Goal: Transaction & Acquisition: Obtain resource

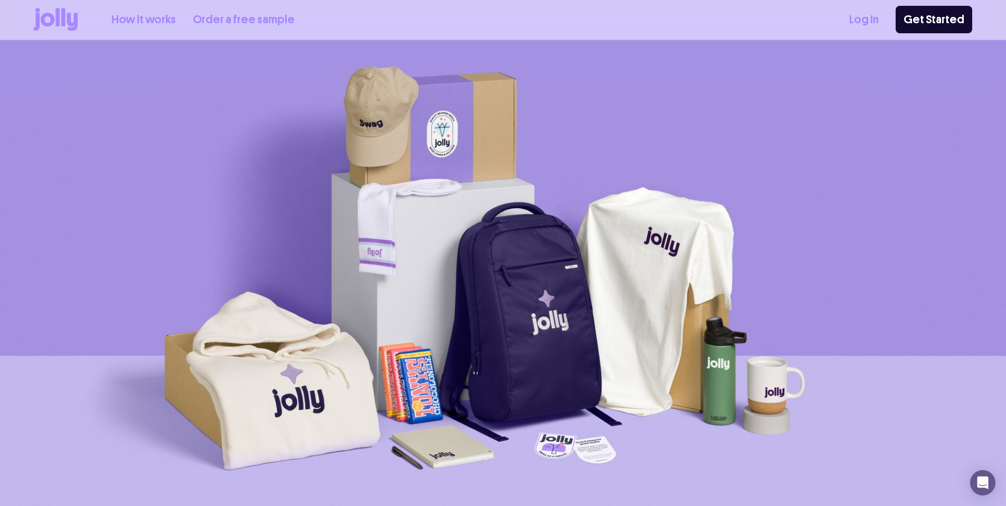
scroll to position [2, 0]
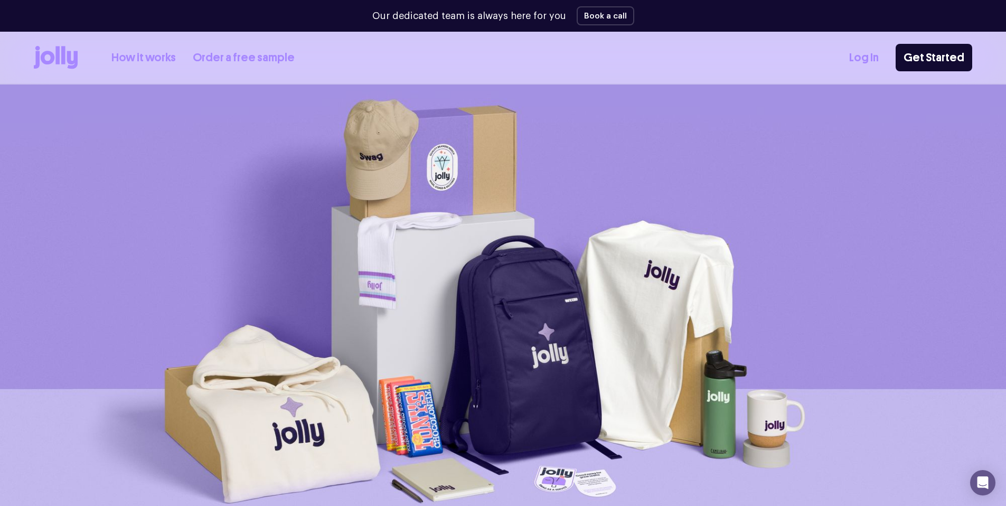
click at [141, 59] on link "How it works" at bounding box center [143, 57] width 64 height 17
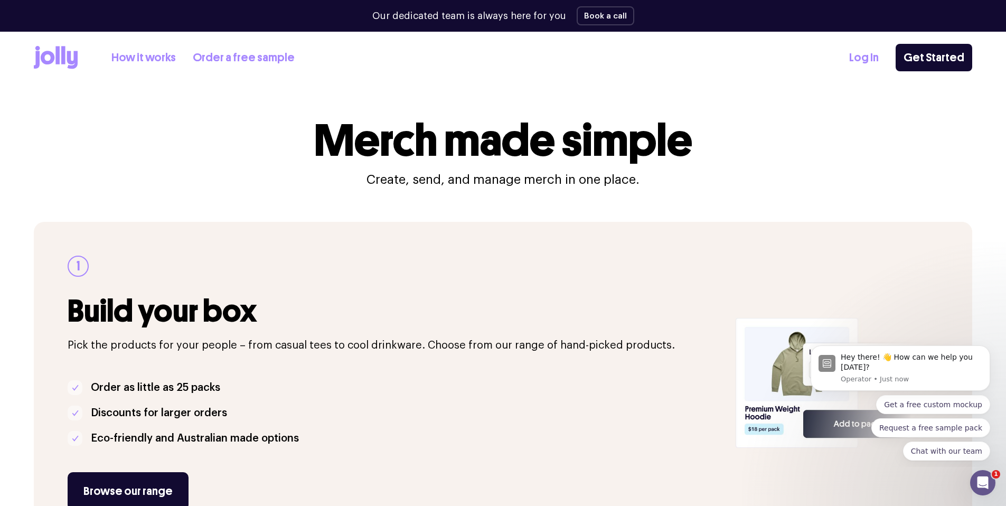
click at [211, 58] on link "Order a free sample" at bounding box center [244, 57] width 102 height 17
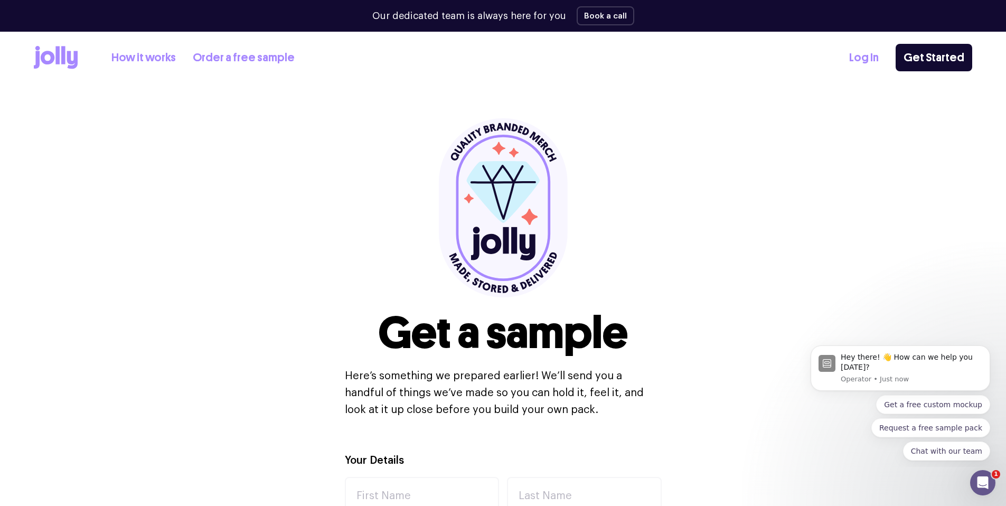
click at [158, 59] on link "How it works" at bounding box center [143, 57] width 64 height 17
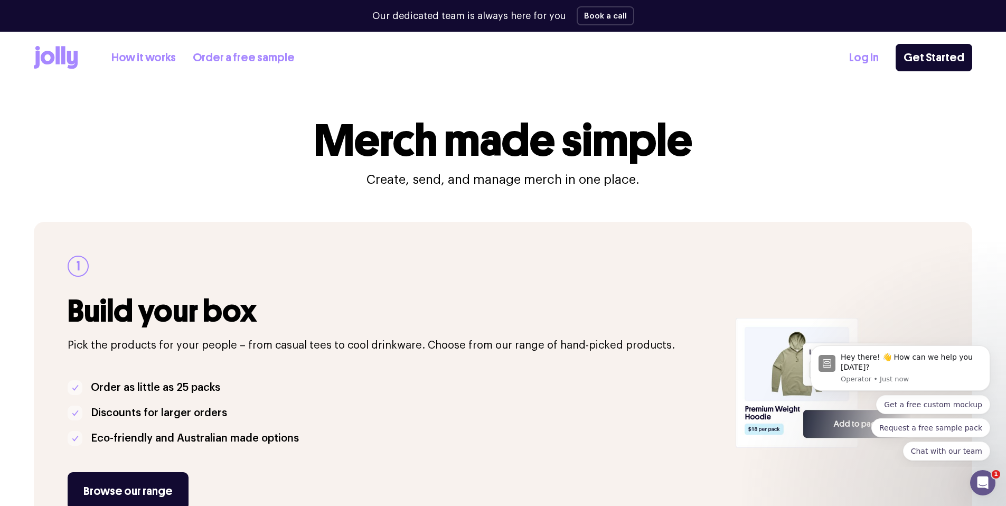
click at [49, 60] on icon at bounding box center [56, 57] width 44 height 23
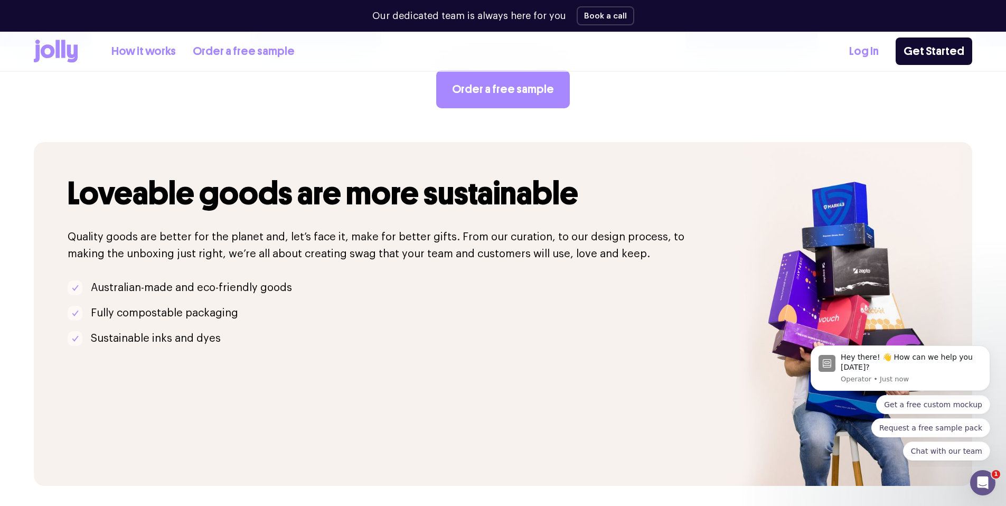
scroll to position [1769, 0]
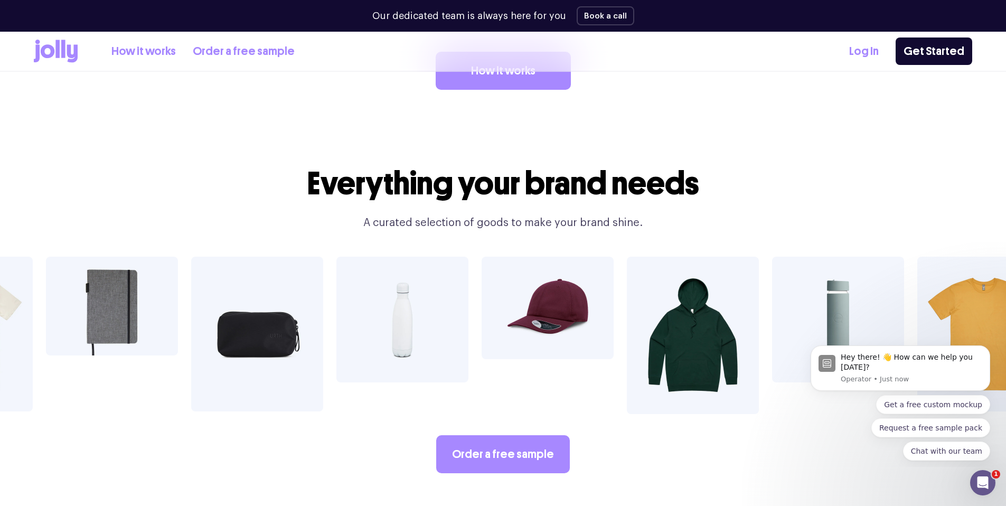
click at [846, 288] on img at bounding box center [838, 320] width 132 height 126
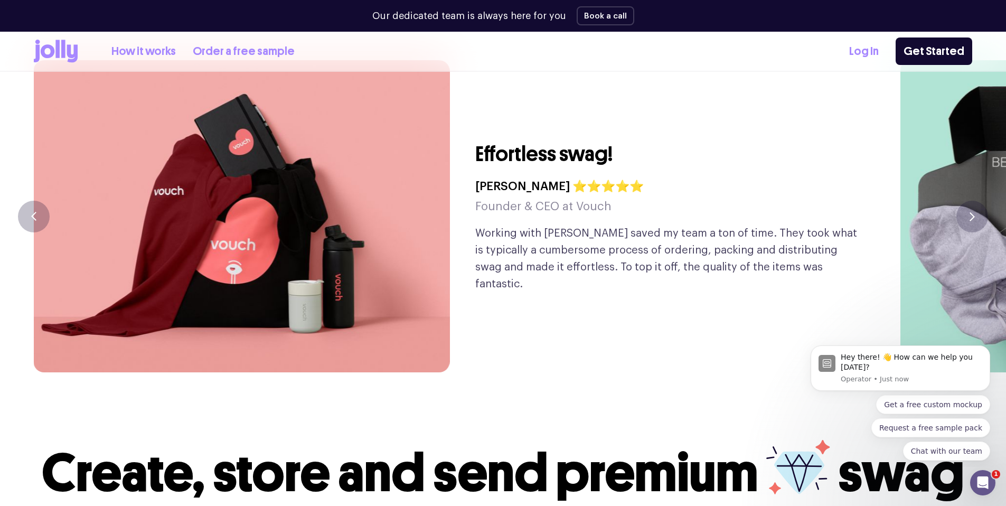
scroll to position [2639, 0]
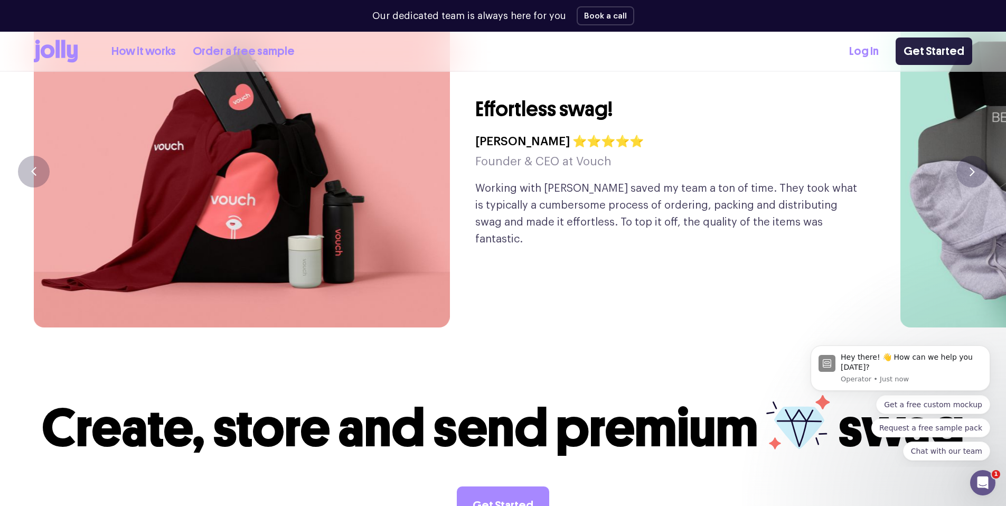
click at [939, 49] on link "Get Started" at bounding box center [934, 51] width 77 height 27
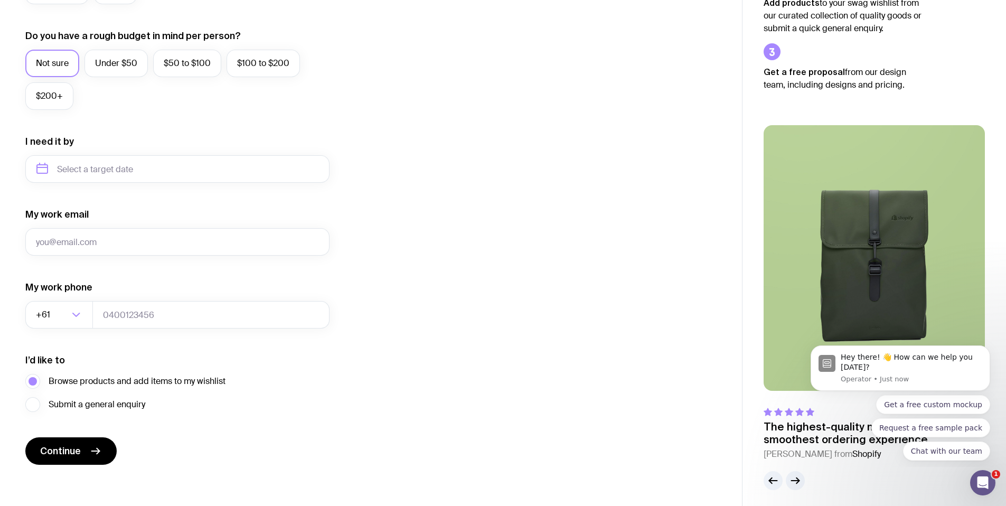
scroll to position [392, 0]
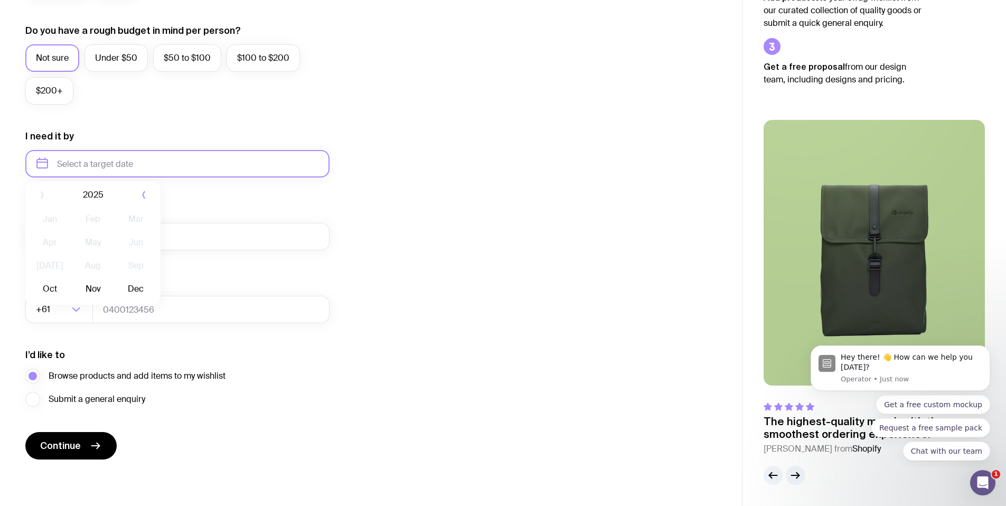
click at [182, 163] on input "text" at bounding box center [177, 163] width 304 height 27
click at [53, 295] on button "Oct" at bounding box center [50, 293] width 39 height 21
type input "[DATE]"
click at [118, 56] on label "Under $50" at bounding box center [116, 57] width 63 height 27
click at [0, 0] on input "Under $50" at bounding box center [0, 0] width 0 height 0
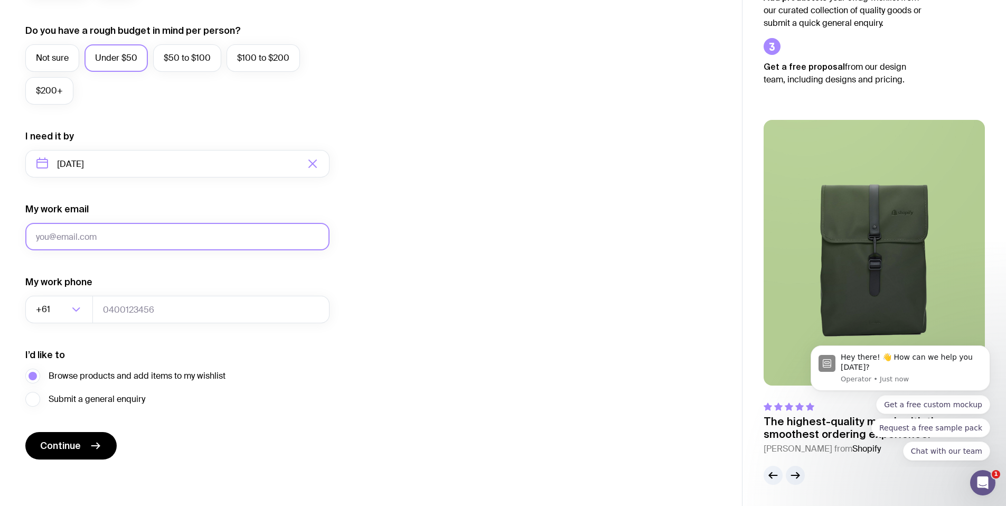
click at [126, 238] on input "My work email" at bounding box center [177, 236] width 304 height 27
type input "[EMAIL_ADDRESS][DOMAIN_NAME]"
type input "0481969925"
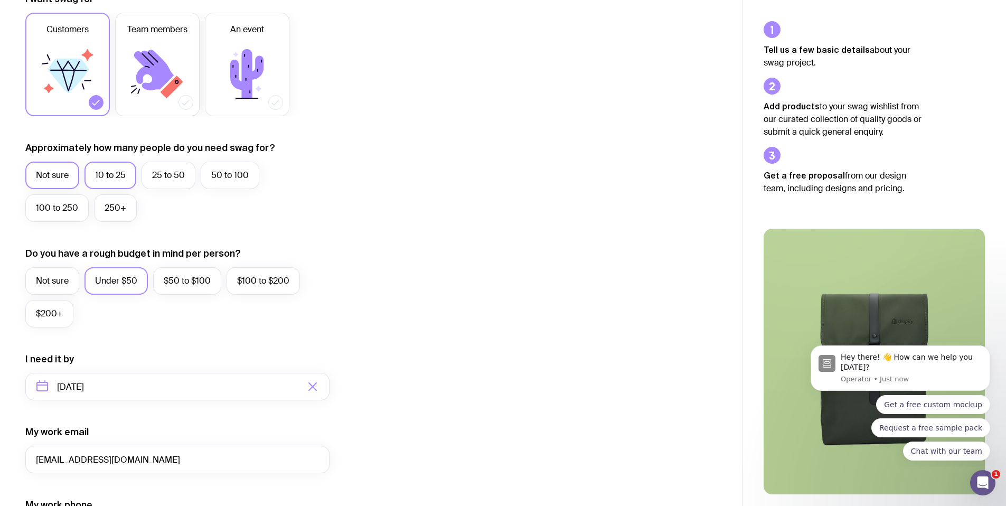
click at [124, 177] on label "10 to 25" at bounding box center [111, 175] width 52 height 27
click at [0, 0] on input "10 to 25" at bounding box center [0, 0] width 0 height 0
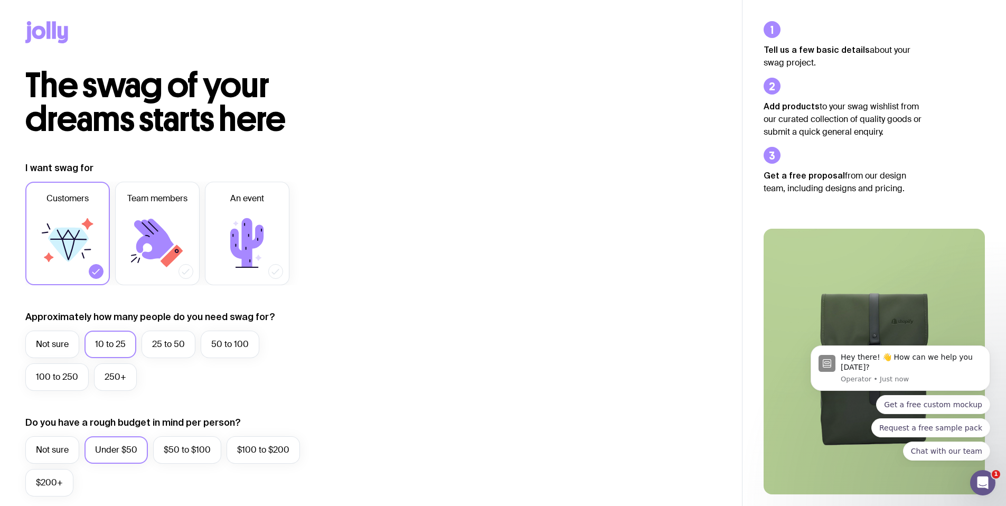
scroll to position [392, 0]
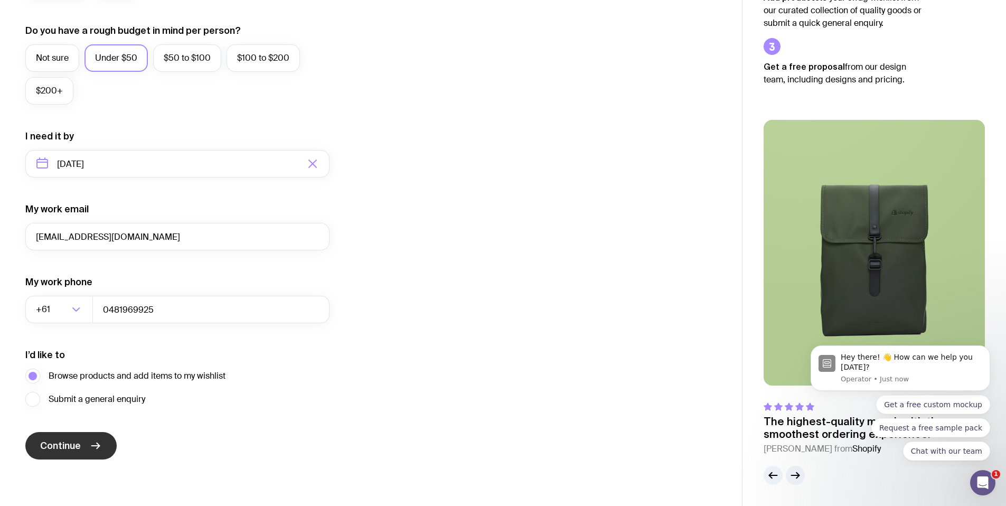
click at [59, 451] on span "Continue" at bounding box center [60, 446] width 41 height 13
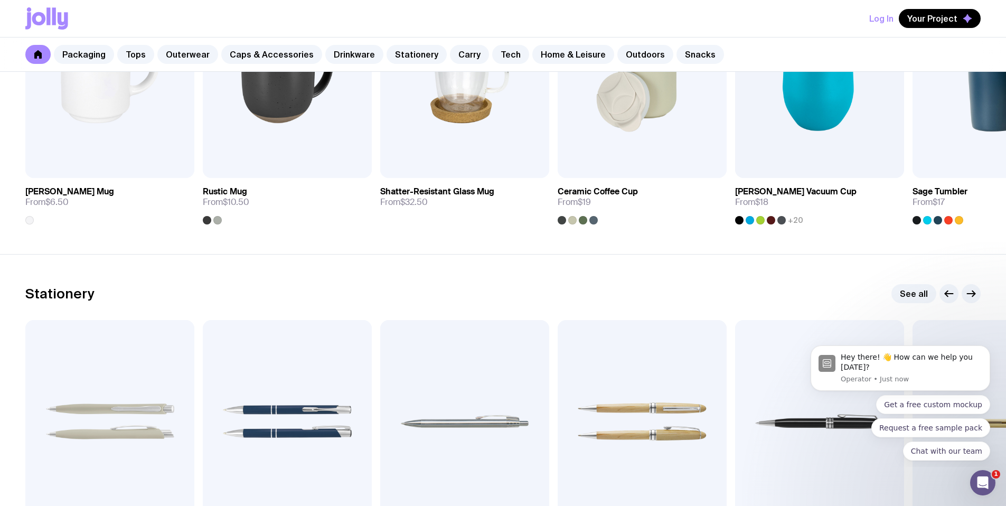
scroll to position [1548, 0]
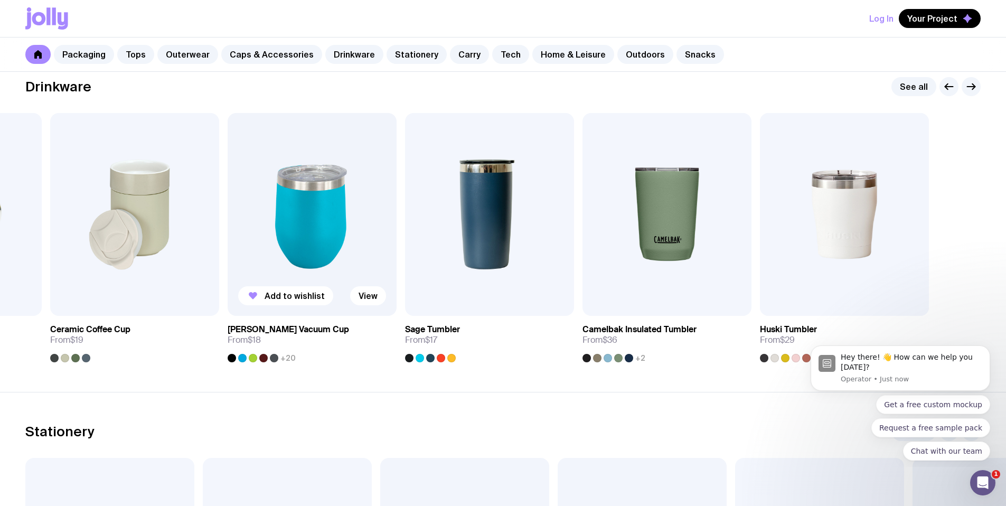
drag, startPoint x: 844, startPoint y: 237, endPoint x: 348, endPoint y: 224, distance: 496.2
click at [348, 224] on img at bounding box center [312, 214] width 169 height 203
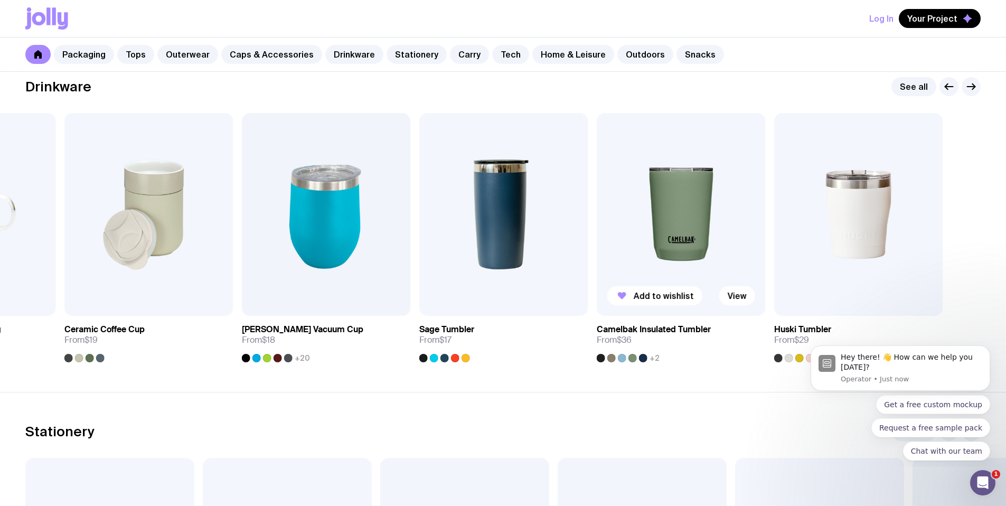
drag, startPoint x: 755, startPoint y: 230, endPoint x: 643, endPoint y: 219, distance: 112.5
click at [642, 219] on img at bounding box center [681, 214] width 169 height 203
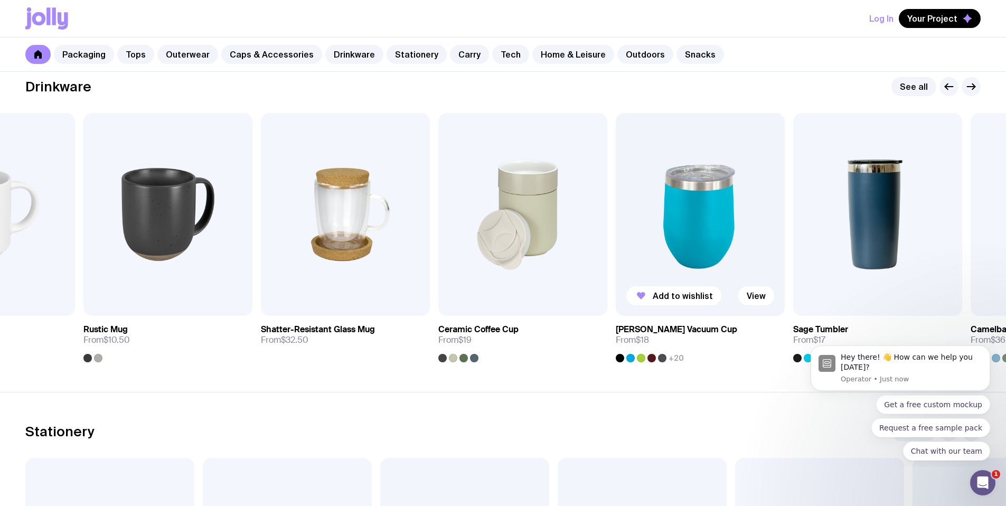
drag, startPoint x: 313, startPoint y: 245, endPoint x: 649, endPoint y: 222, distance: 337.2
click at [649, 222] on img at bounding box center [700, 214] width 169 height 203
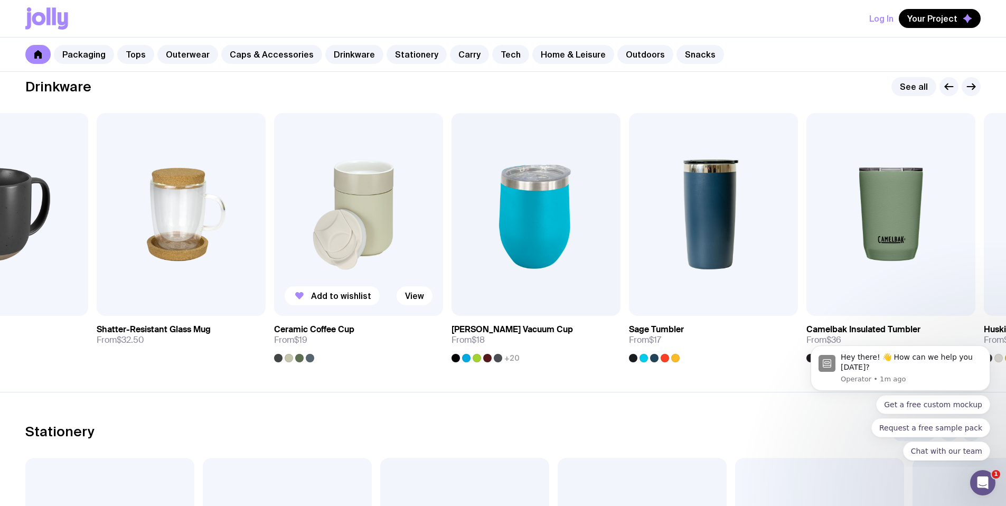
drag, startPoint x: 462, startPoint y: 235, endPoint x: 357, endPoint y: 229, distance: 105.3
click at [357, 229] on img at bounding box center [358, 214] width 169 height 203
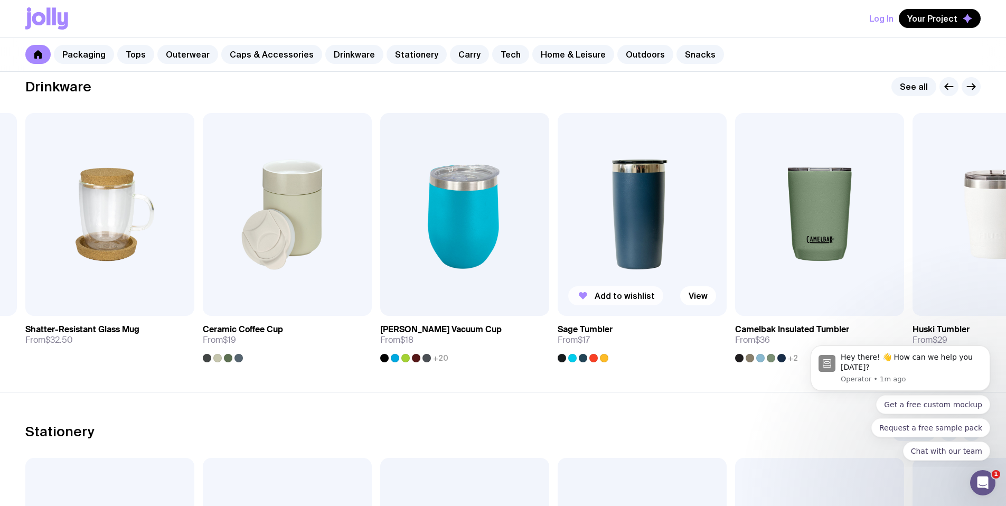
click at [604, 293] on span "Add to wishlist" at bounding box center [625, 296] width 60 height 11
click at [696, 293] on link "View" at bounding box center [698, 295] width 36 height 19
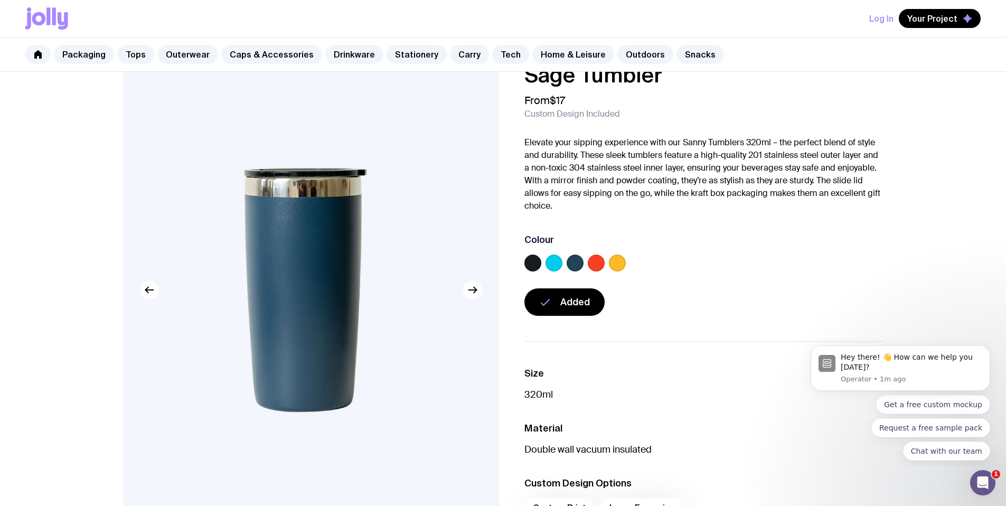
scroll to position [19, 0]
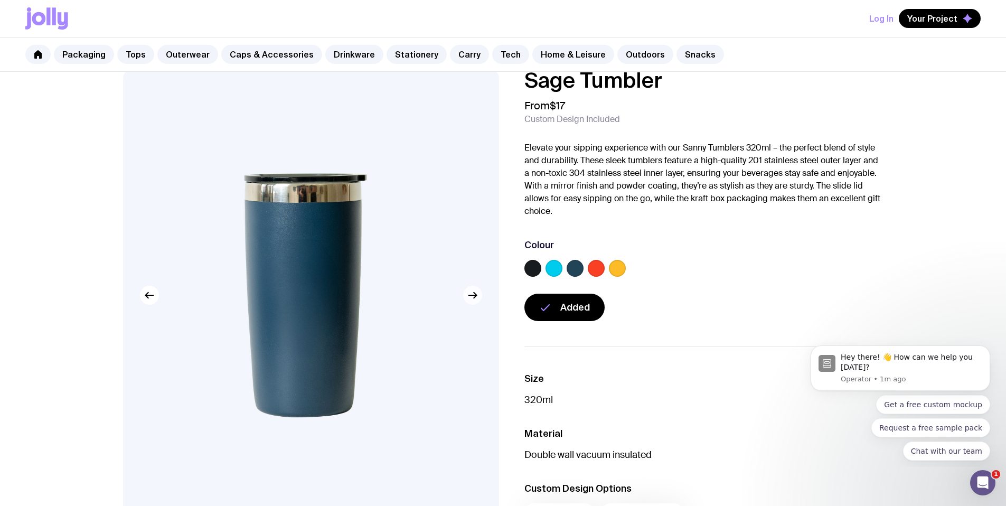
click at [475, 302] on button "button" at bounding box center [472, 295] width 19 height 19
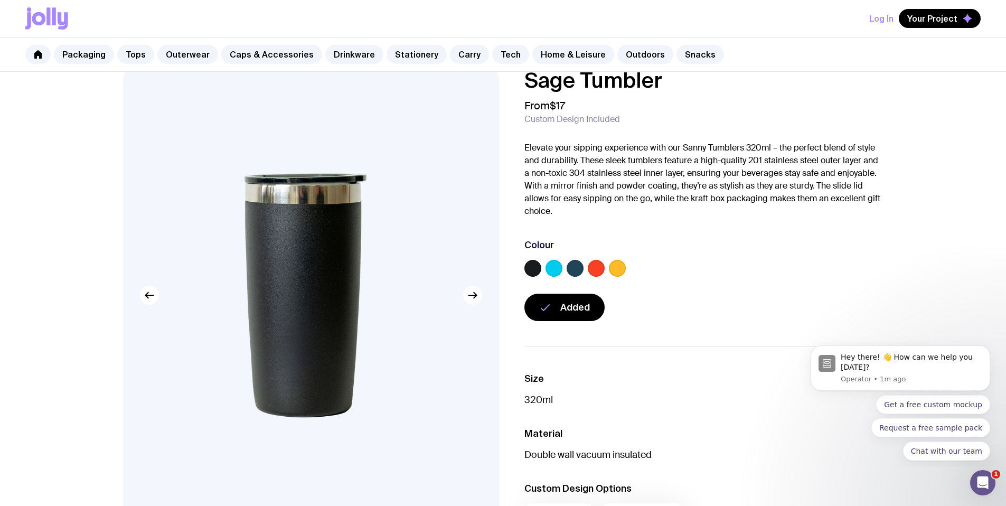
click at [474, 298] on icon "button" at bounding box center [475, 296] width 3 height 6
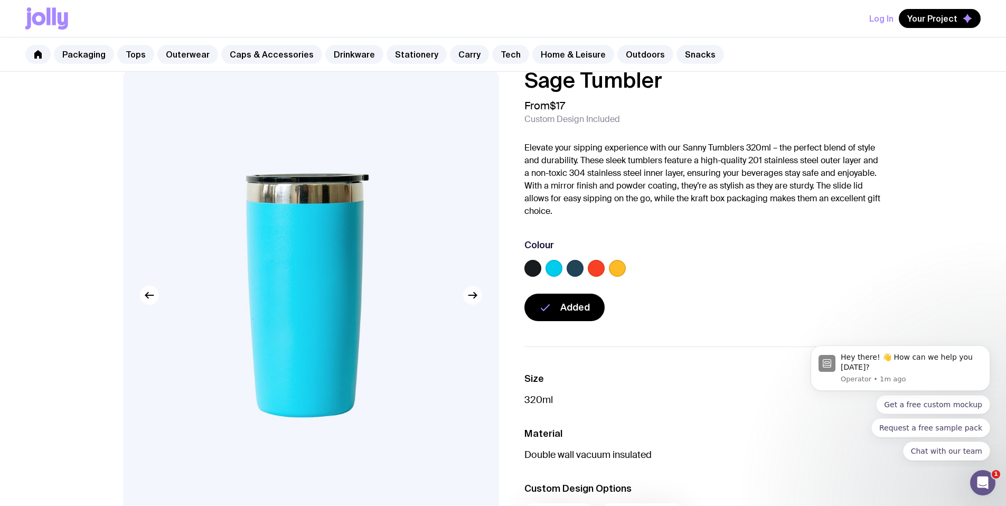
click at [474, 297] on icon "button" at bounding box center [475, 296] width 3 height 6
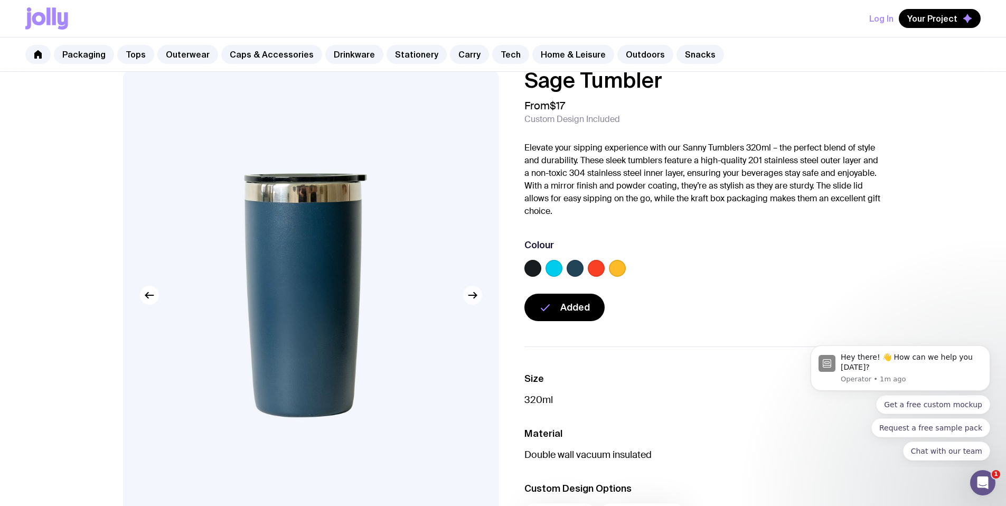
click at [474, 297] on icon "button" at bounding box center [475, 296] width 3 height 6
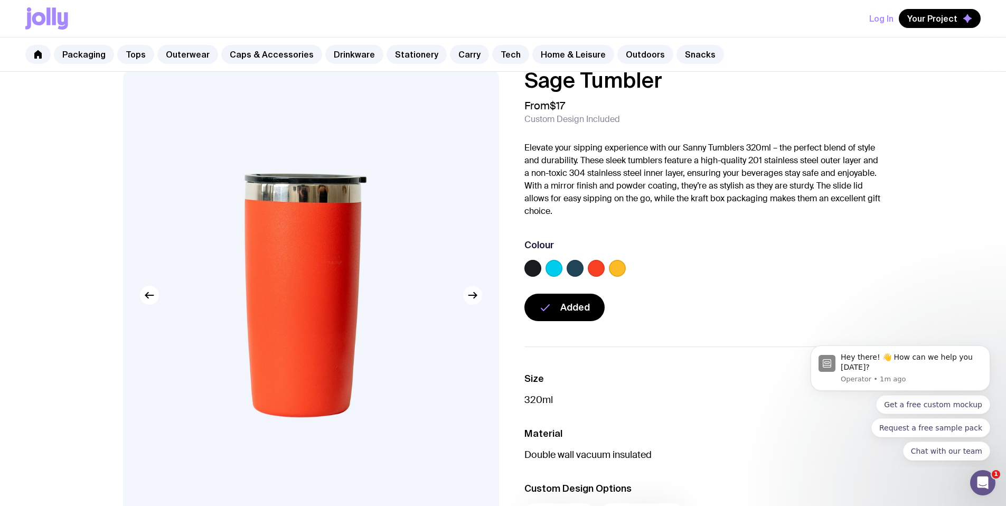
click at [474, 297] on icon "button" at bounding box center [475, 296] width 3 height 6
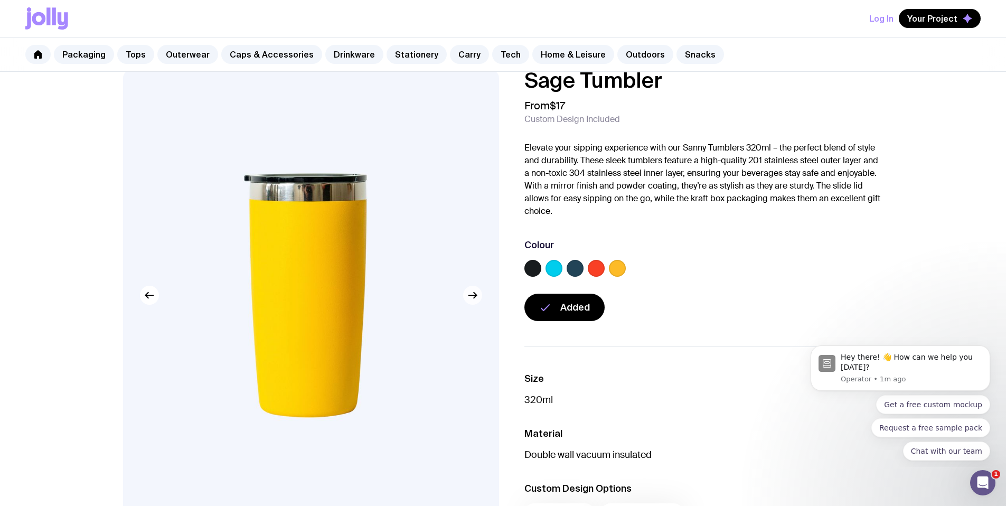
click at [474, 297] on icon "button" at bounding box center [475, 296] width 3 height 6
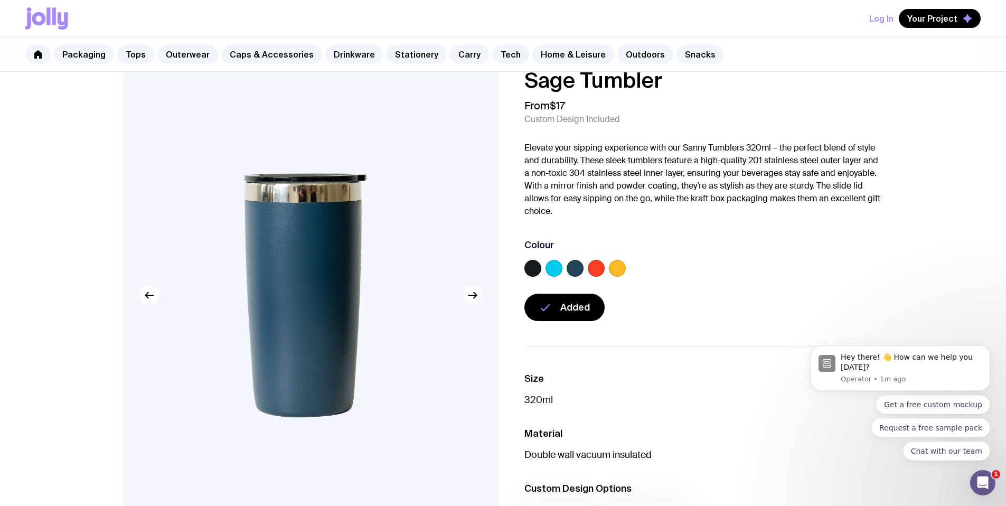
click at [474, 297] on icon "button" at bounding box center [475, 296] width 3 height 6
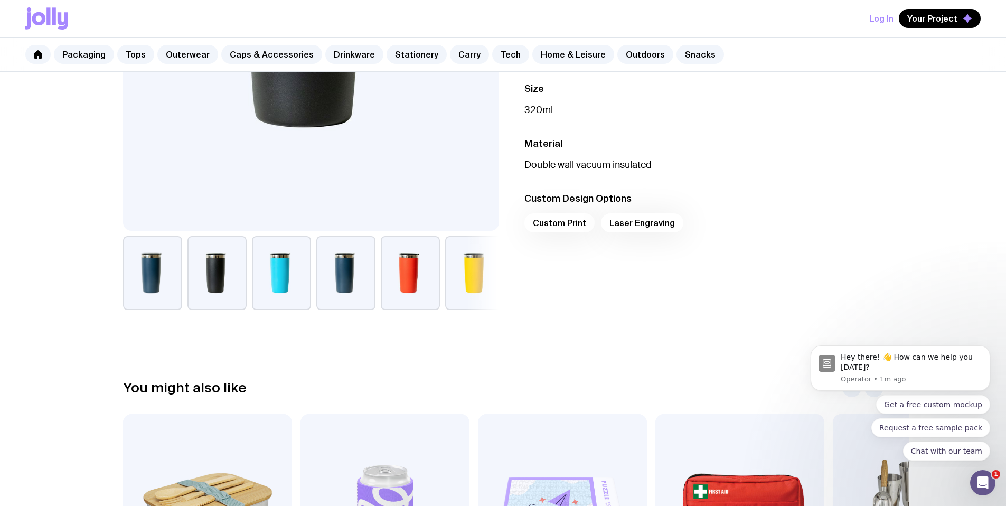
scroll to position [334, 0]
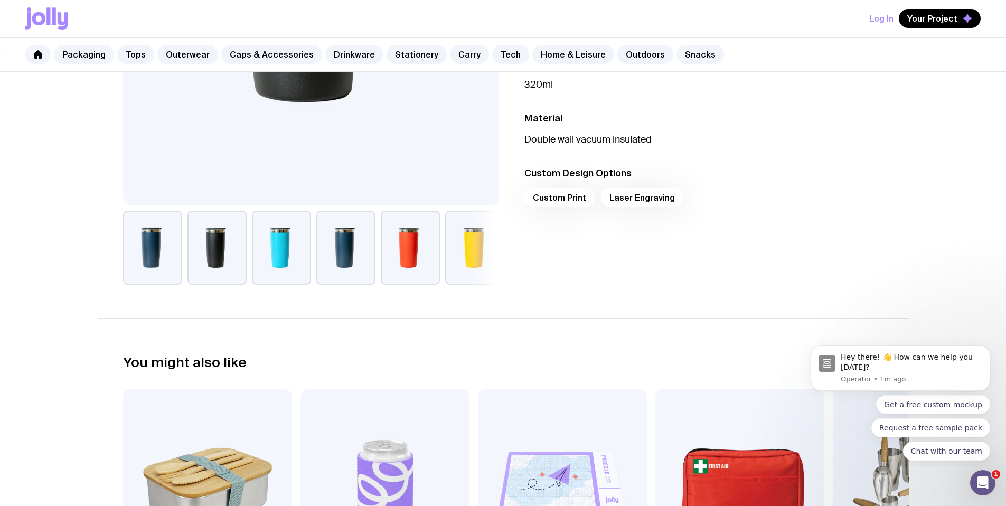
click at [565, 199] on div "Custom Print Laser Engraving" at bounding box center [704, 200] width 359 height 25
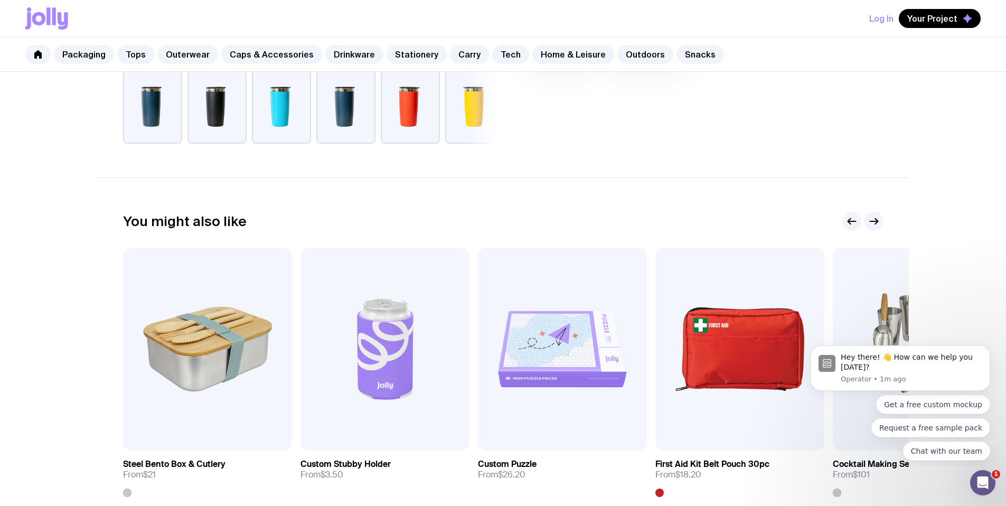
scroll to position [0, 0]
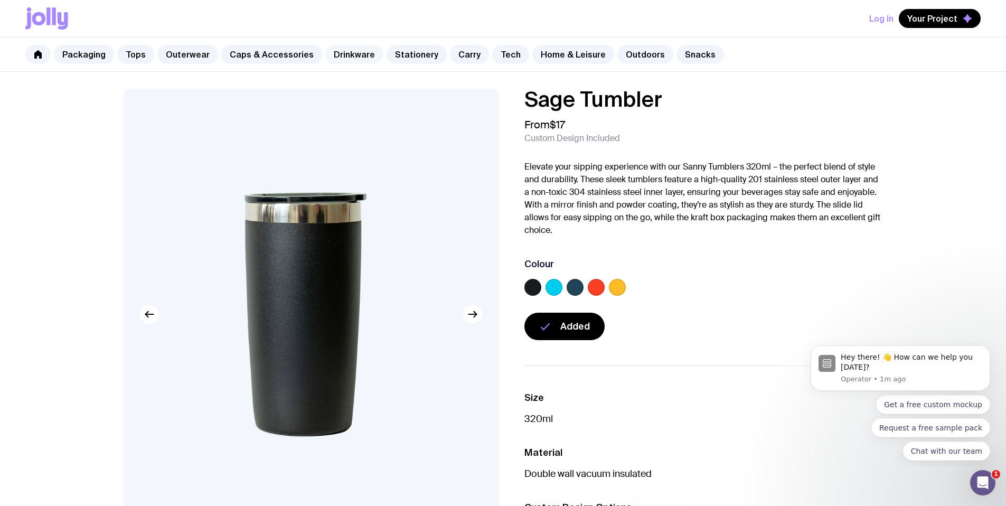
click at [352, 57] on link "Drinkware" at bounding box center [354, 54] width 58 height 19
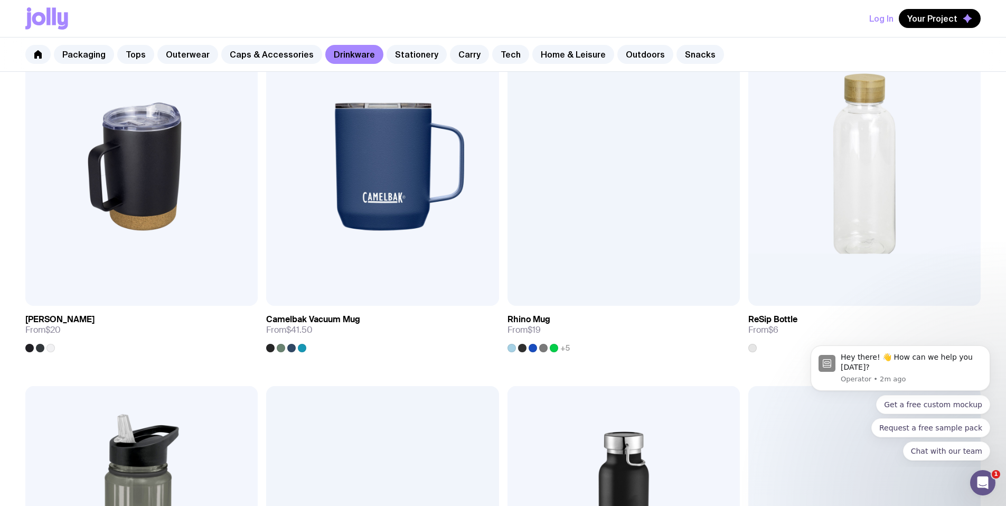
scroll to position [977, 0]
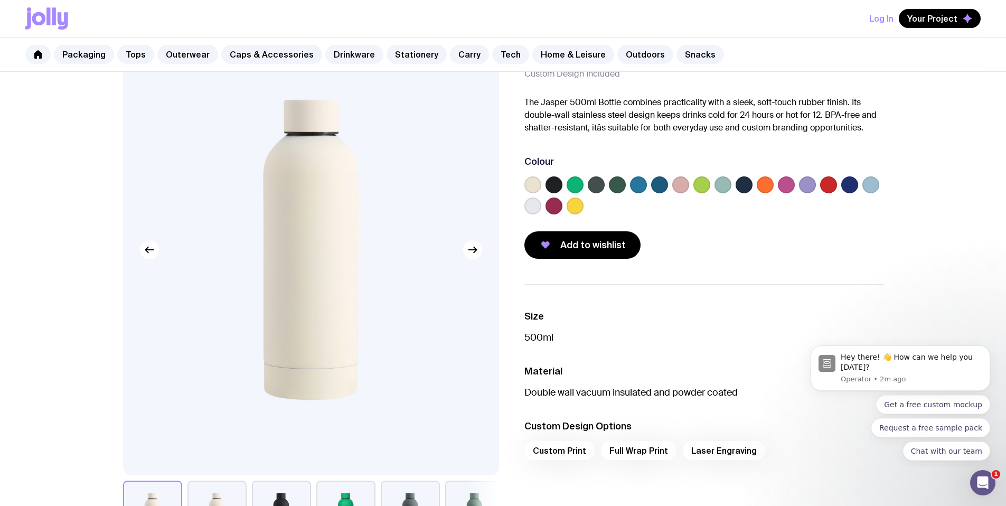
scroll to position [76, 0]
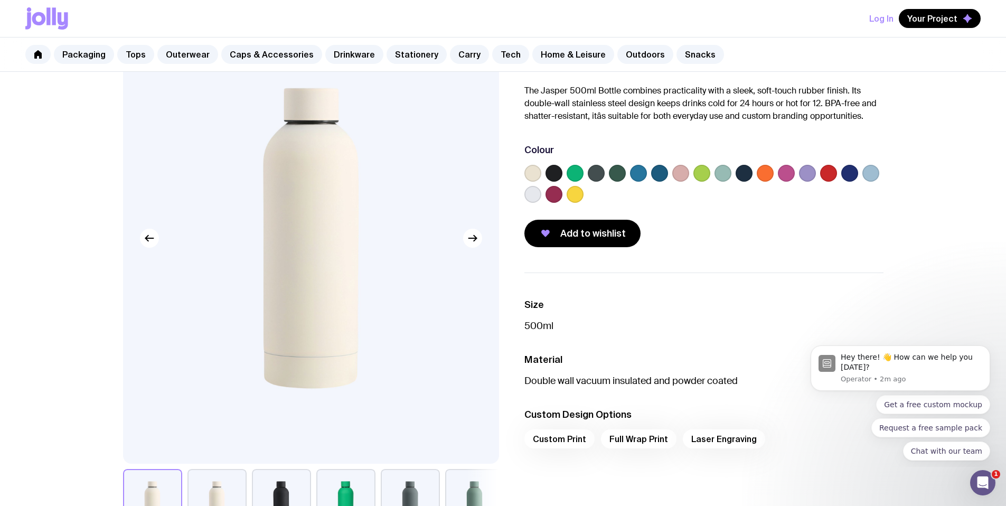
click at [557, 174] on label at bounding box center [554, 173] width 17 height 17
click at [0, 0] on input "radio" at bounding box center [0, 0] width 0 height 0
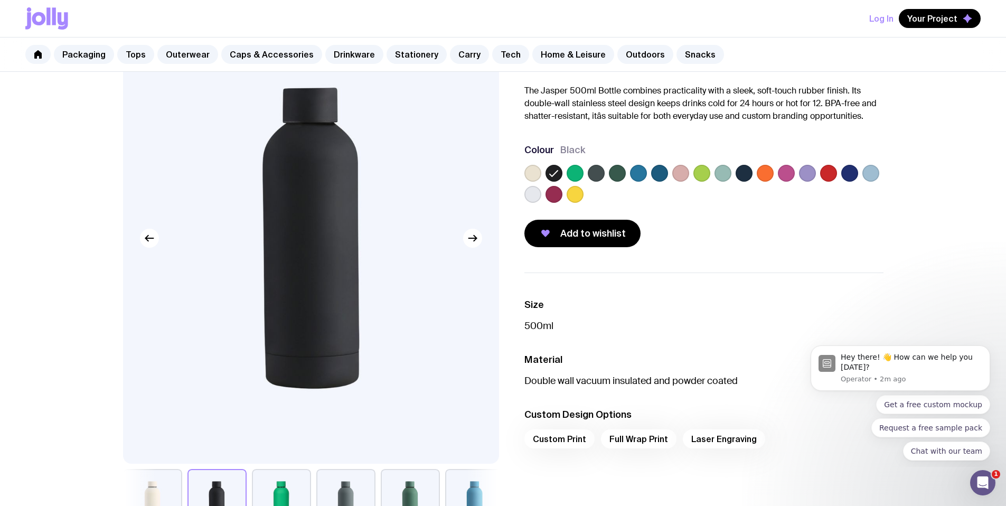
click at [805, 176] on label at bounding box center [807, 173] width 17 height 17
click at [0, 0] on input "radio" at bounding box center [0, 0] width 0 height 0
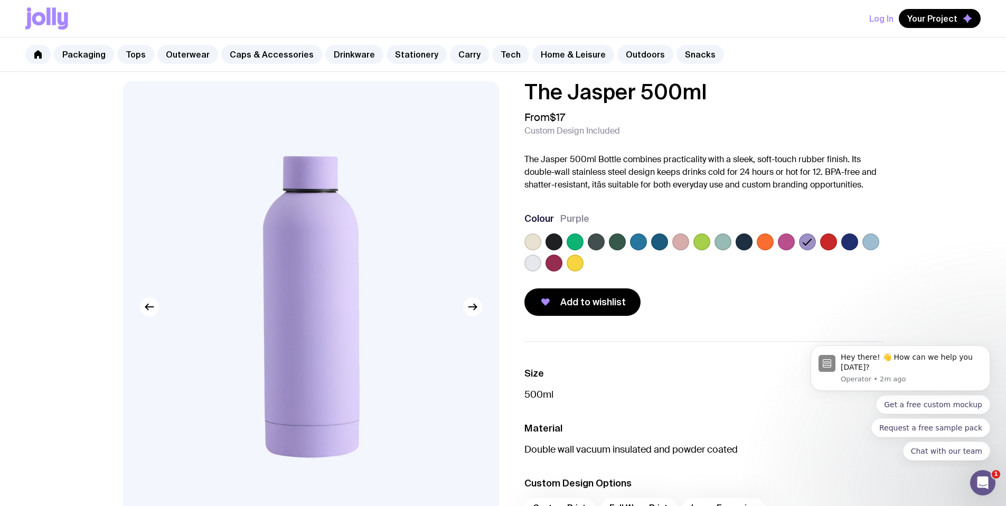
scroll to position [0, 0]
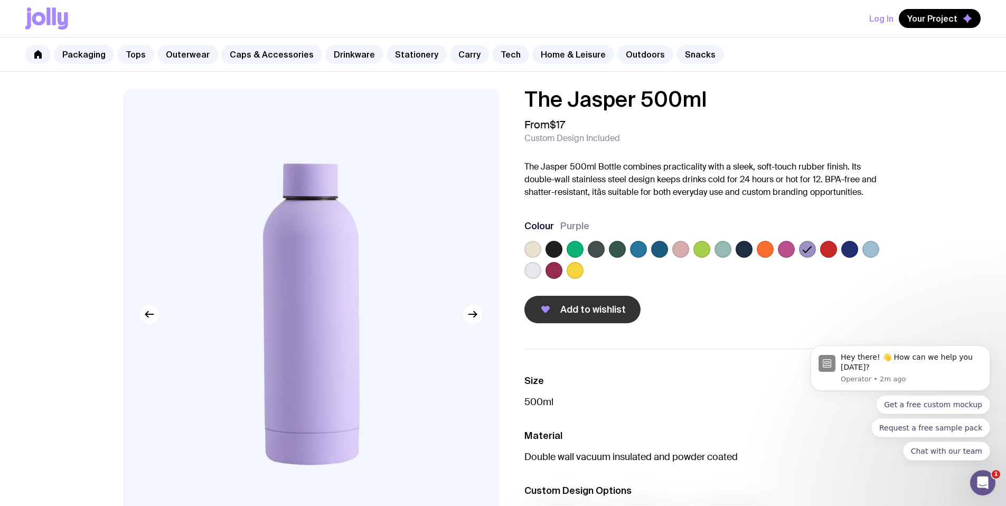
click at [576, 310] on span "Add to wishlist" at bounding box center [593, 309] width 66 height 13
click at [853, 246] on label at bounding box center [850, 249] width 17 height 17
click at [0, 0] on input "radio" at bounding box center [0, 0] width 0 height 0
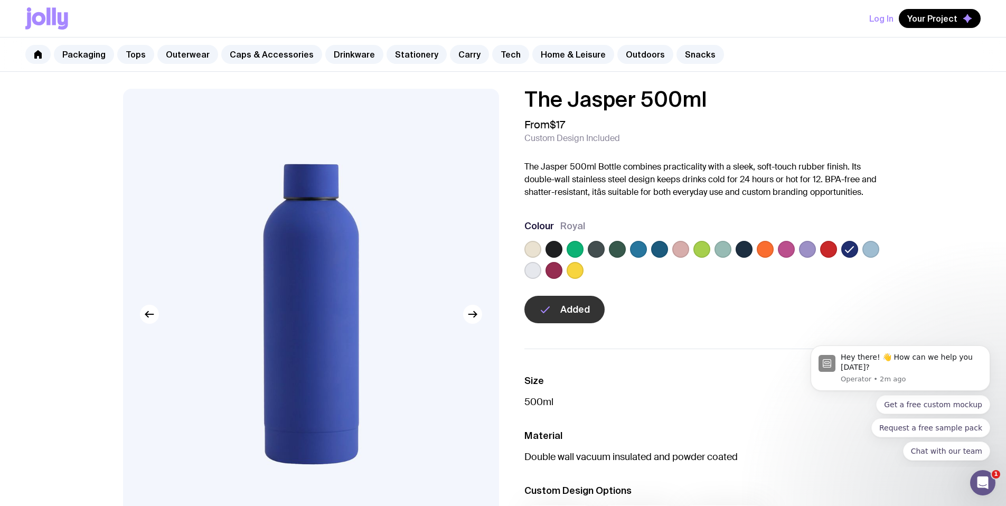
click at [555, 248] on label at bounding box center [554, 249] width 17 height 17
click at [0, 0] on input "radio" at bounding box center [0, 0] width 0 height 0
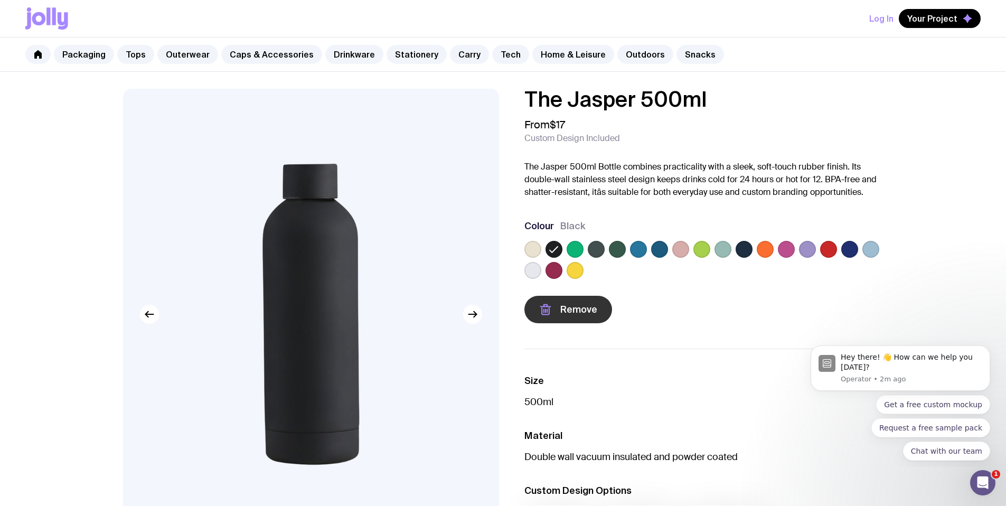
click at [565, 311] on span "Remove" at bounding box center [578, 309] width 37 height 13
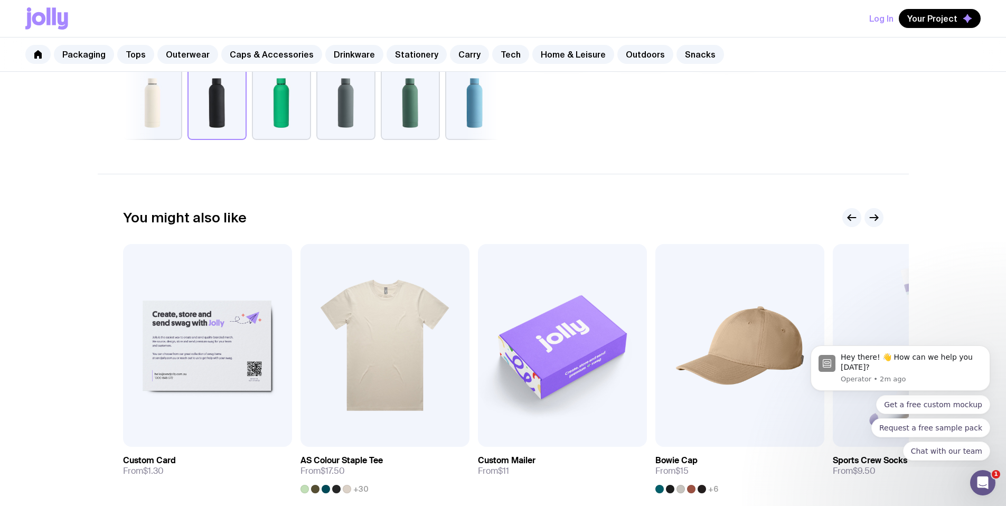
scroll to position [633, 0]
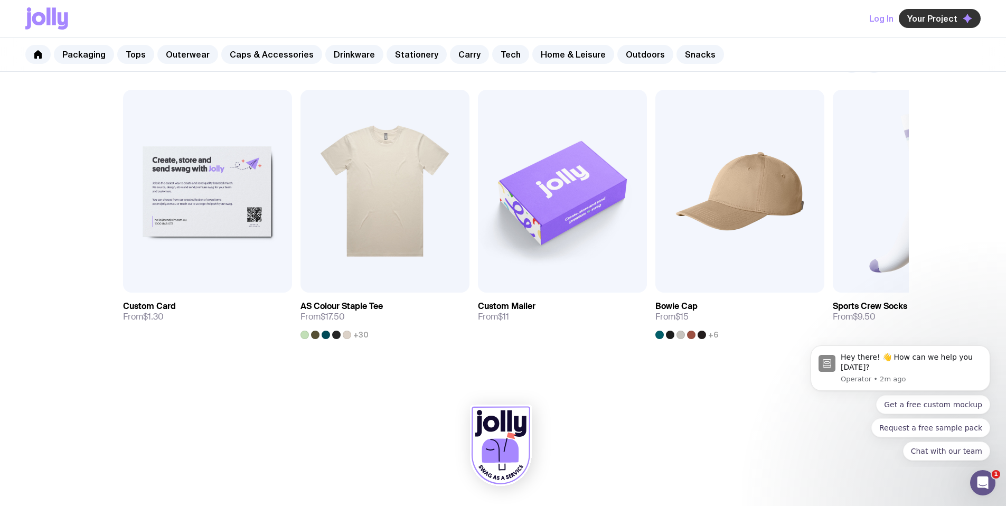
click at [938, 22] on span "Your Project" at bounding box center [933, 18] width 50 height 11
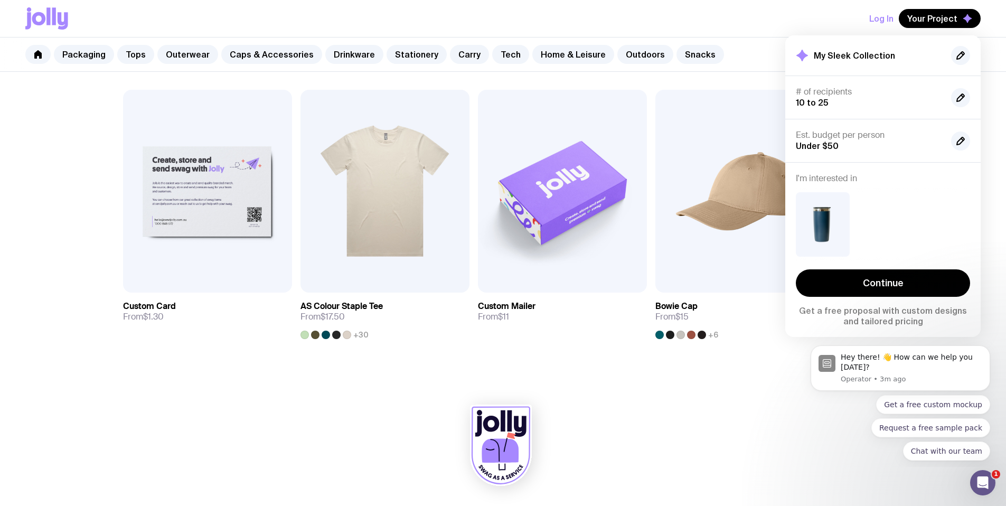
click at [741, 56] on div "Packaging Tops Outerwear Caps & Accessories Drinkware Stationery Carry Tech Hom…" at bounding box center [503, 55] width 1006 height 34
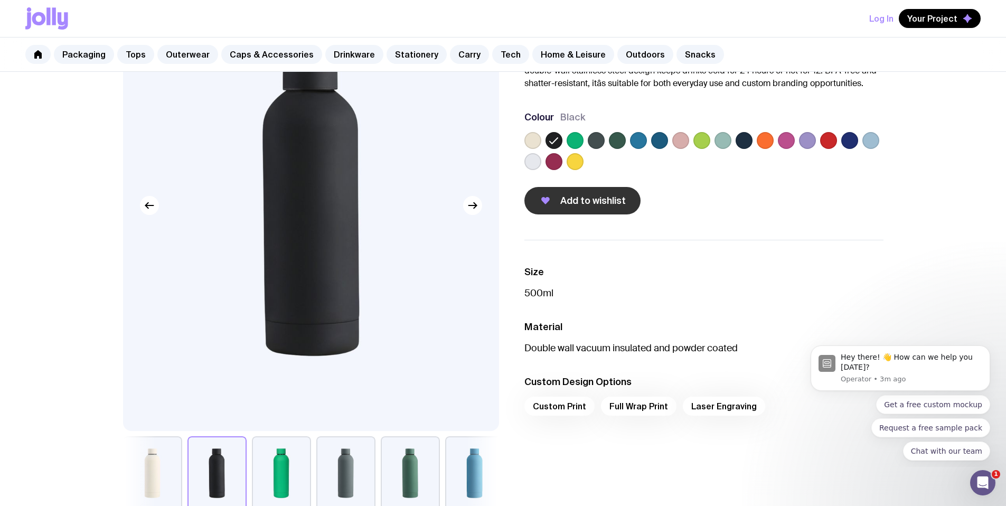
scroll to position [45, 0]
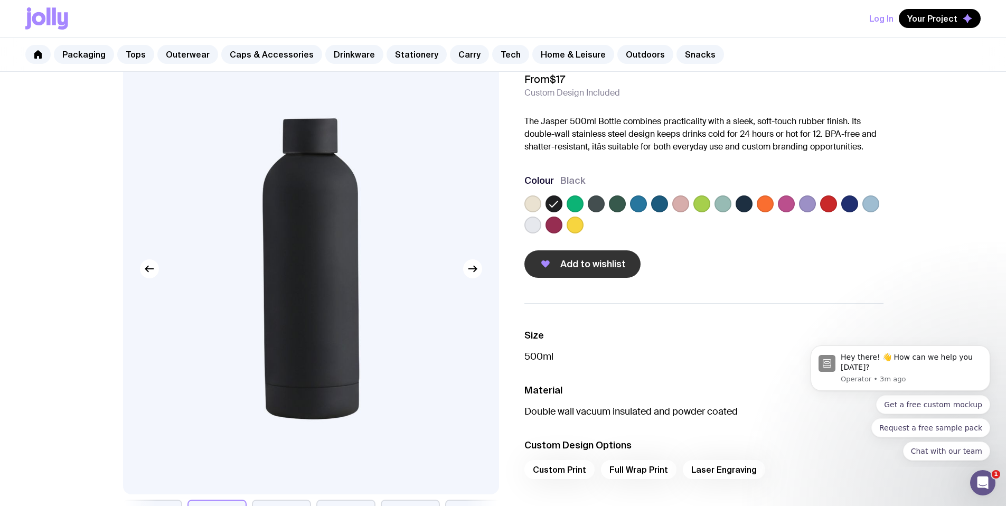
click at [575, 265] on span "Add to wishlist" at bounding box center [593, 264] width 66 height 13
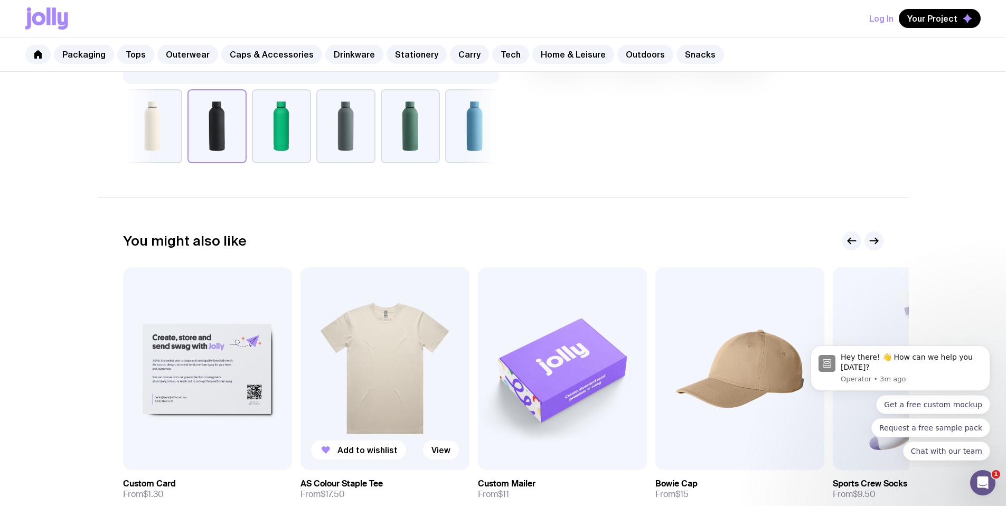
scroll to position [0, 0]
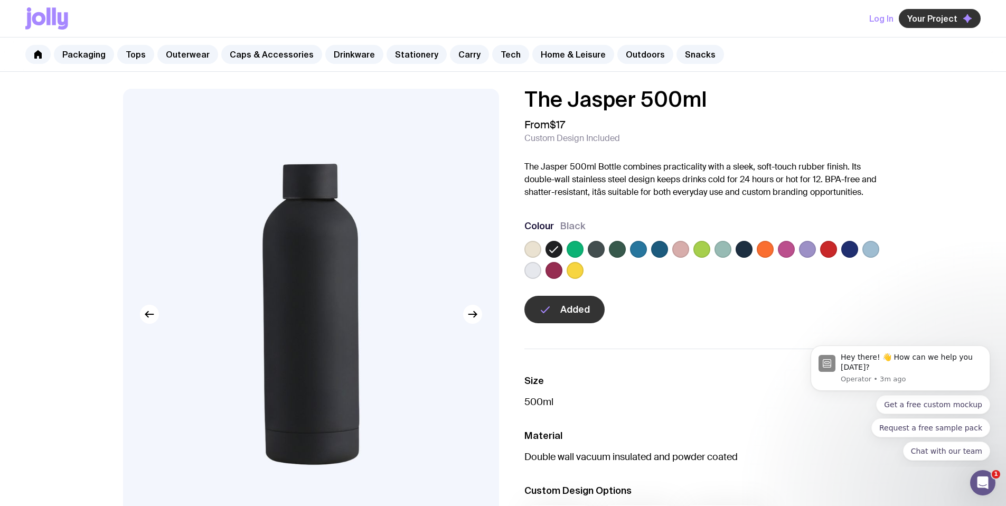
click at [940, 21] on span "Your Project" at bounding box center [933, 18] width 50 height 11
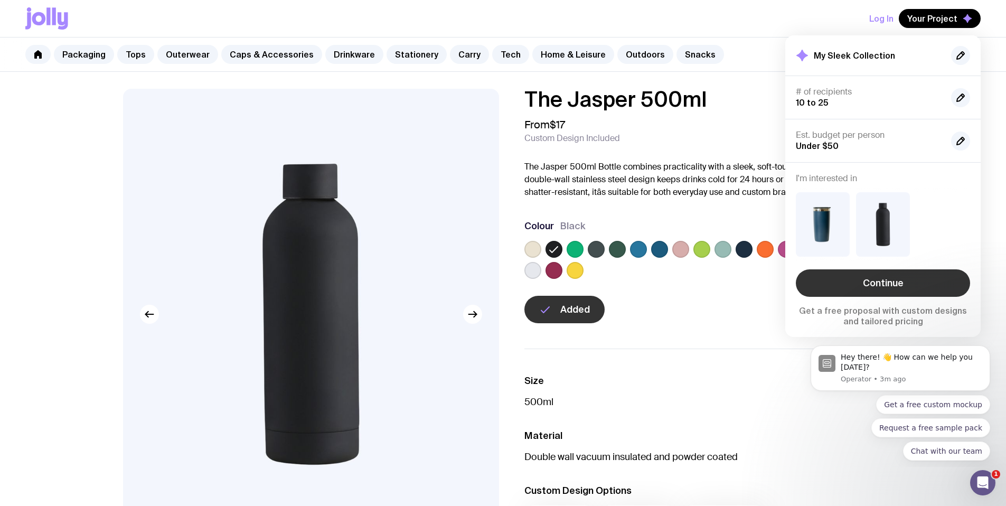
click at [879, 285] on link "Continue" at bounding box center [883, 282] width 174 height 27
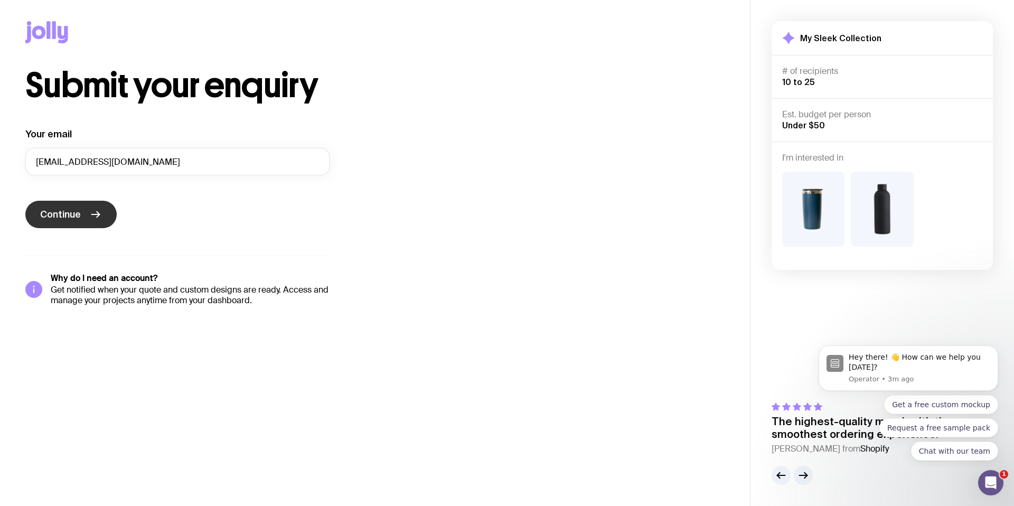
click at [63, 211] on span "Continue" at bounding box center [60, 214] width 41 height 13
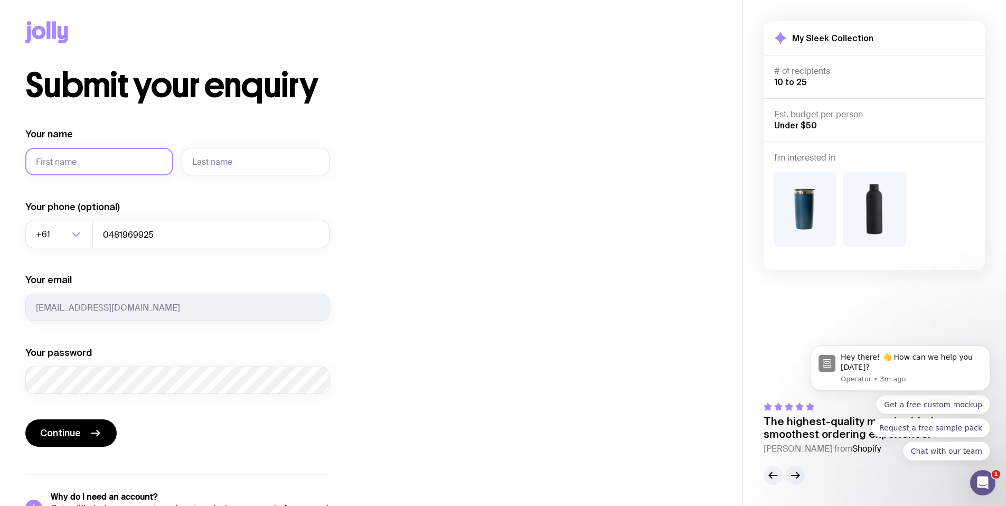
click at [118, 160] on input "Your name" at bounding box center [99, 161] width 148 height 27
type input "[PERSON_NAME]"
type input "[PERSON_NAME] [PERSON_NAME]"
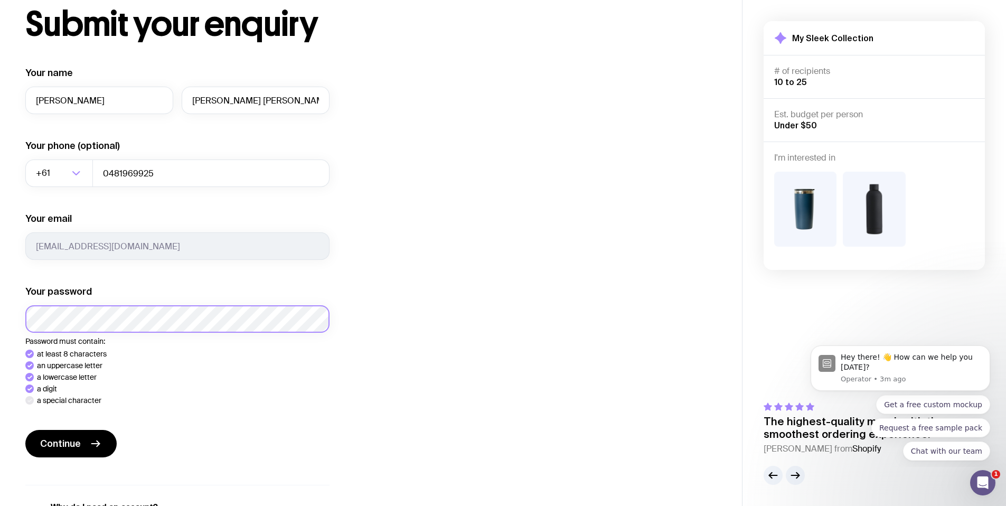
scroll to position [72, 0]
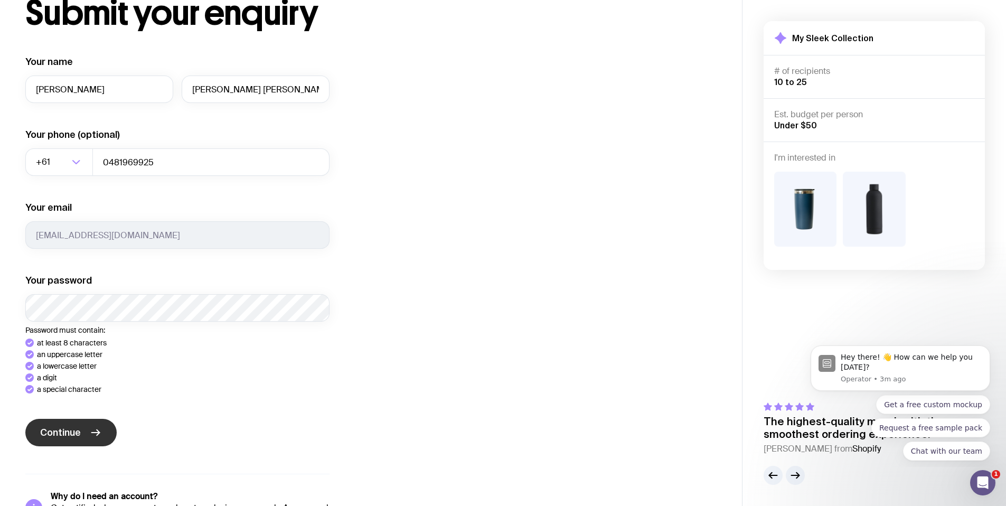
click at [58, 436] on div "Your name [PERSON_NAME] [PERSON_NAME] Your phone (optional) +61 Loading... 0481…" at bounding box center [177, 289] width 304 height 469
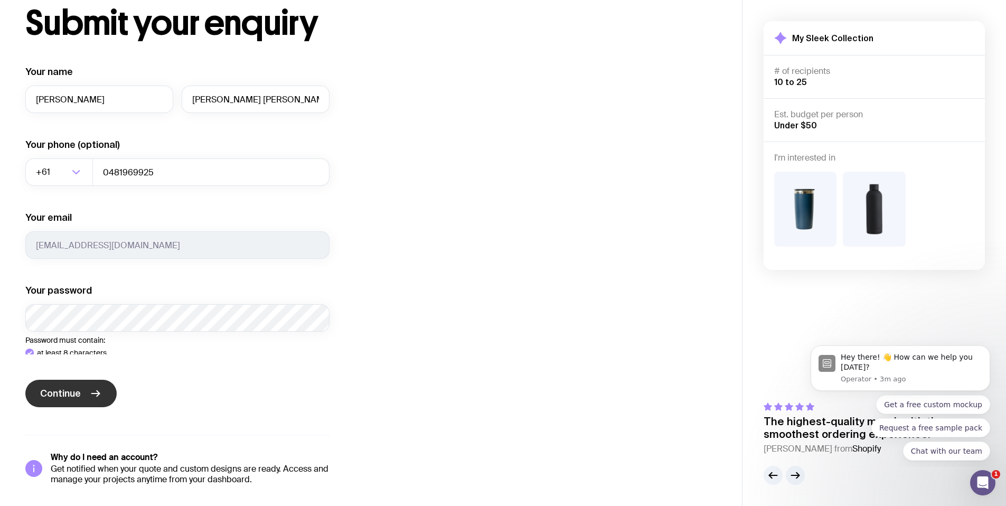
scroll to position [40, 0]
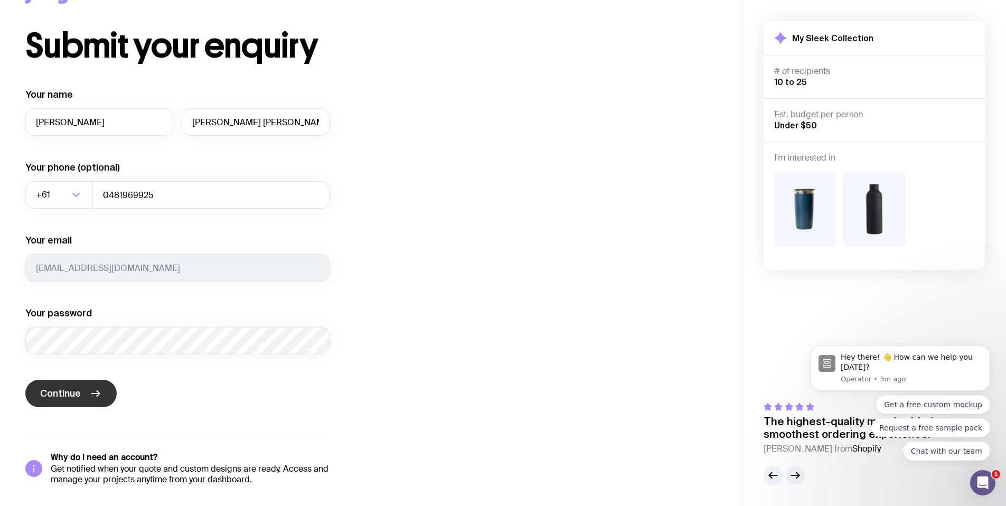
click at [69, 396] on span "Continue" at bounding box center [60, 393] width 41 height 13
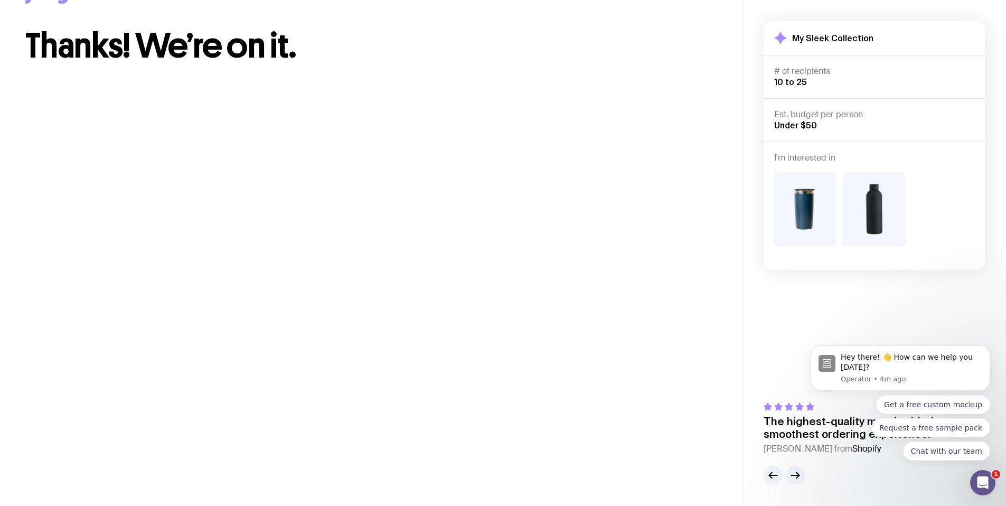
scroll to position [0, 0]
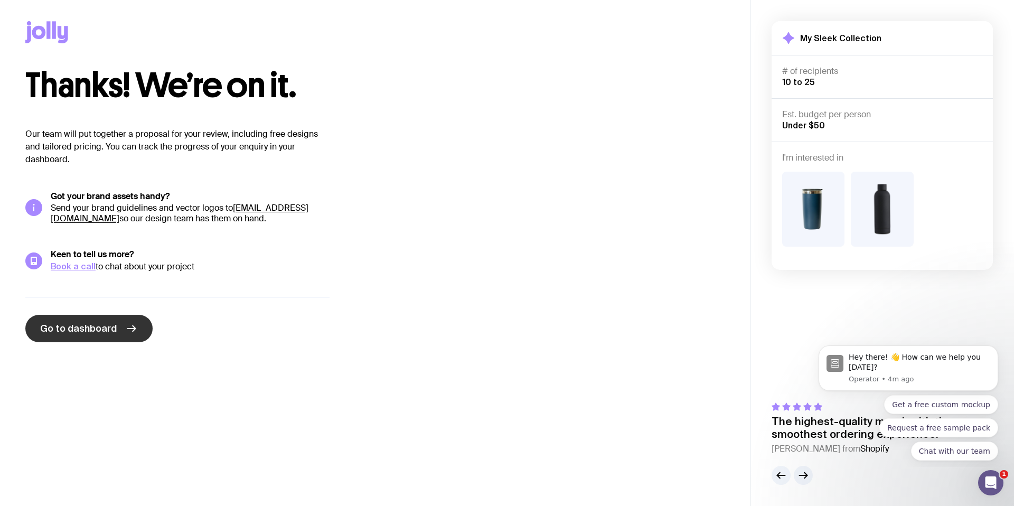
click at [103, 330] on span "Go to dashboard" at bounding box center [78, 328] width 77 height 13
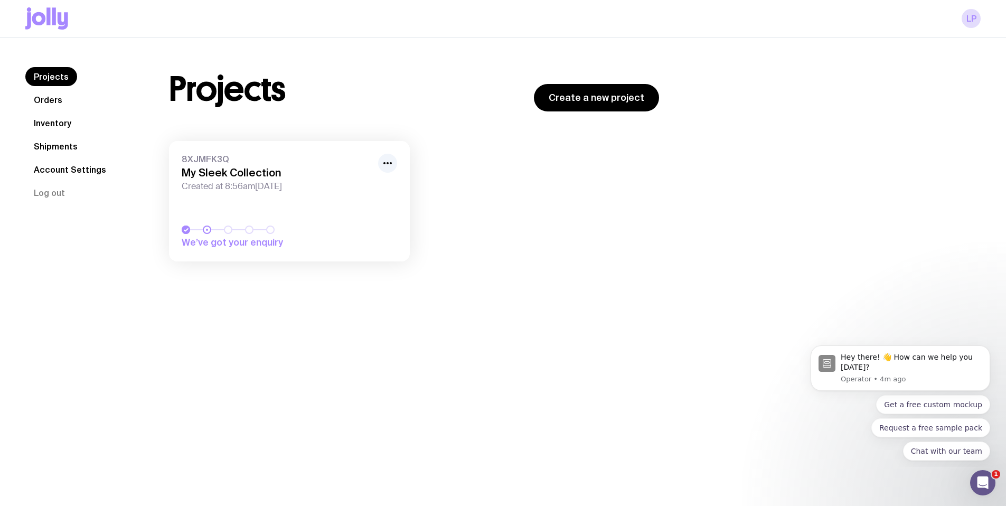
click at [51, 123] on link "Inventory" at bounding box center [52, 123] width 54 height 19
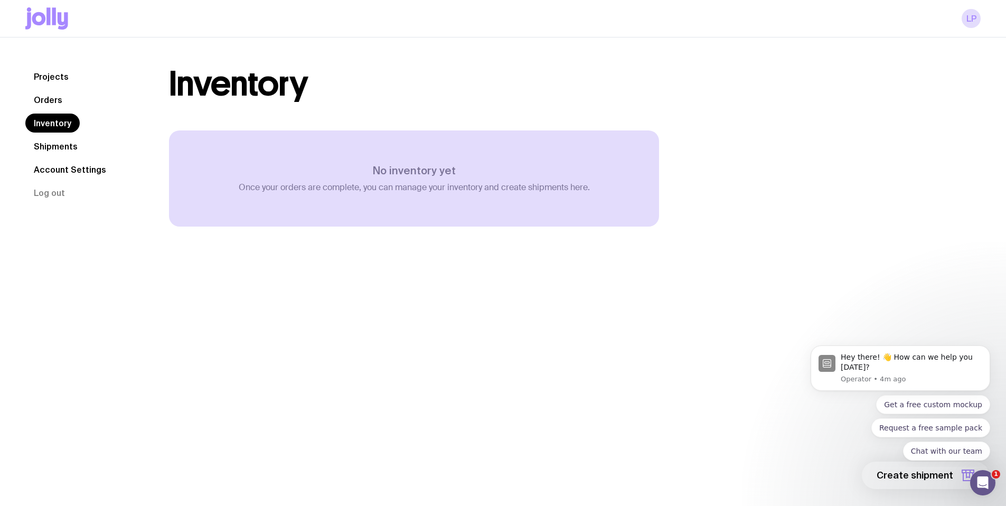
click at [49, 145] on link "Shipments" at bounding box center [55, 146] width 61 height 19
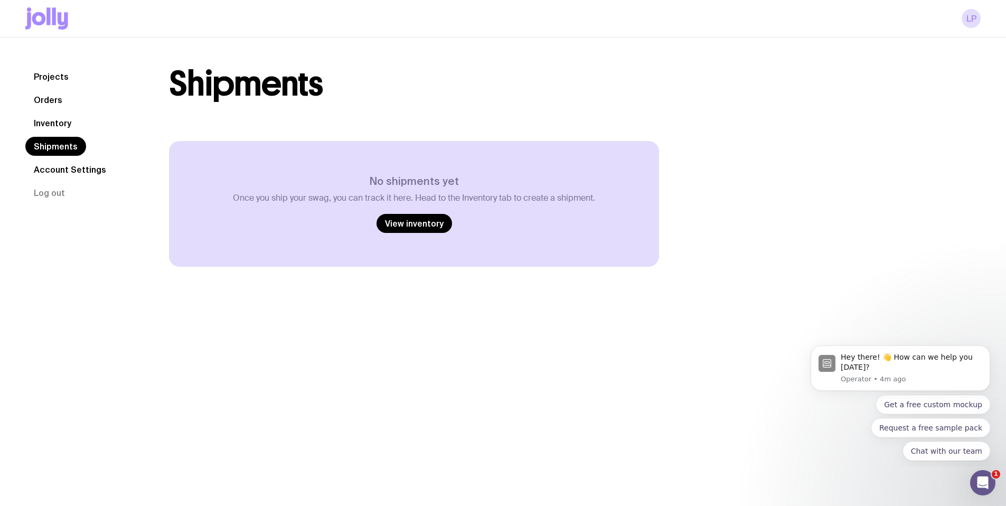
click at [67, 170] on link "Account Settings" at bounding box center [69, 169] width 89 height 19
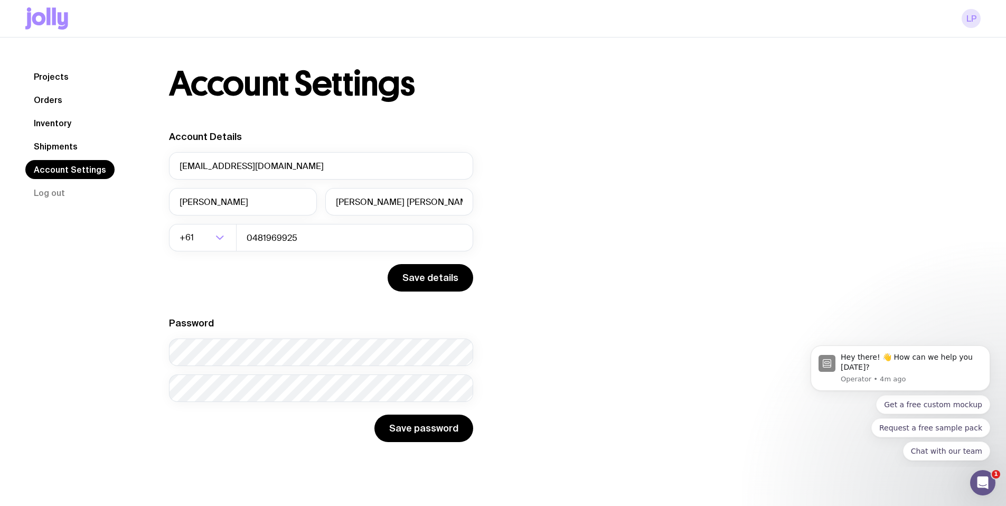
click at [969, 24] on link "LP" at bounding box center [971, 18] width 19 height 19
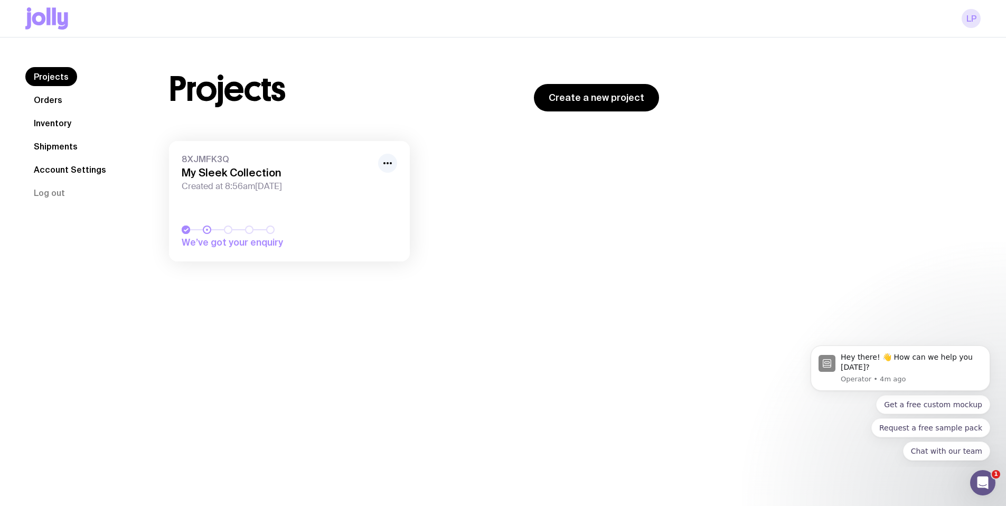
click at [969, 23] on link "LP" at bounding box center [971, 18] width 19 height 19
click at [41, 16] on icon at bounding box center [46, 18] width 43 height 22
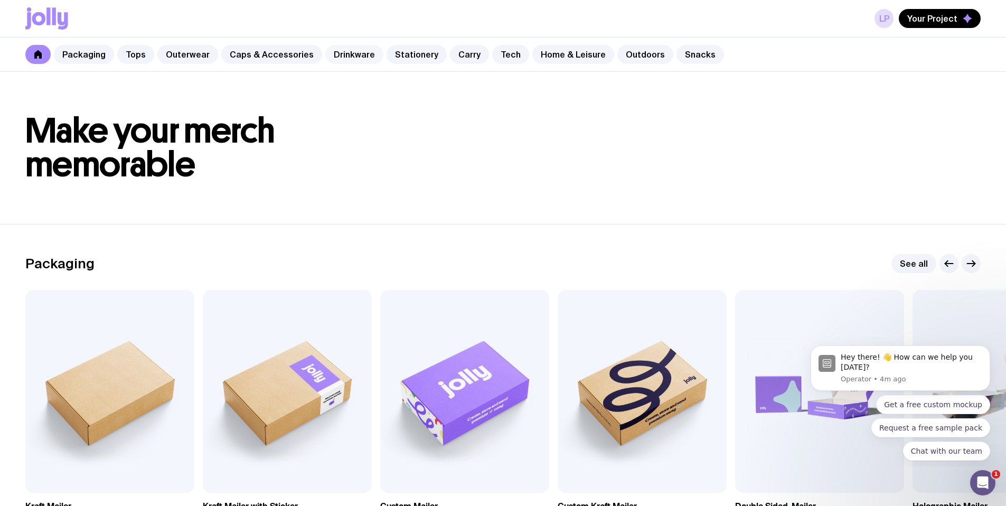
click at [351, 55] on link "Drinkware" at bounding box center [354, 54] width 58 height 19
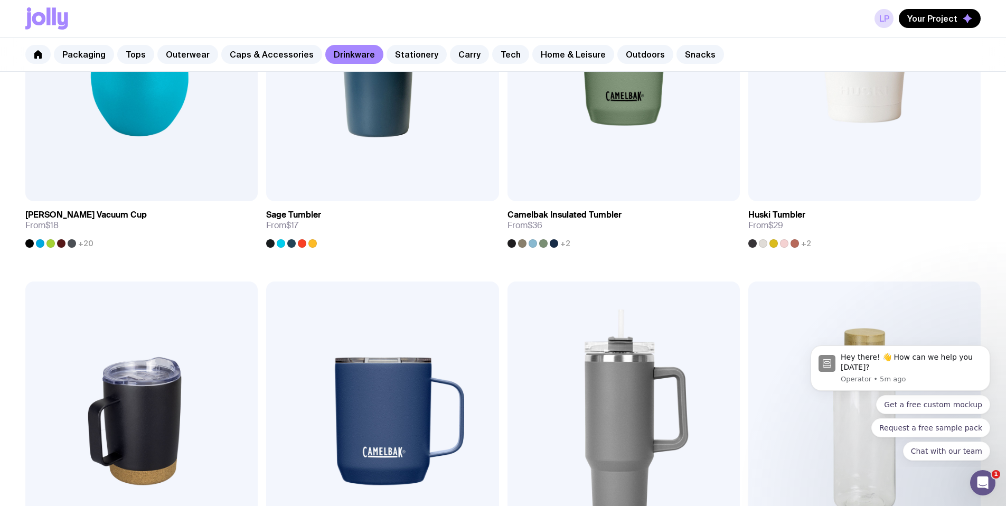
scroll to position [712, 0]
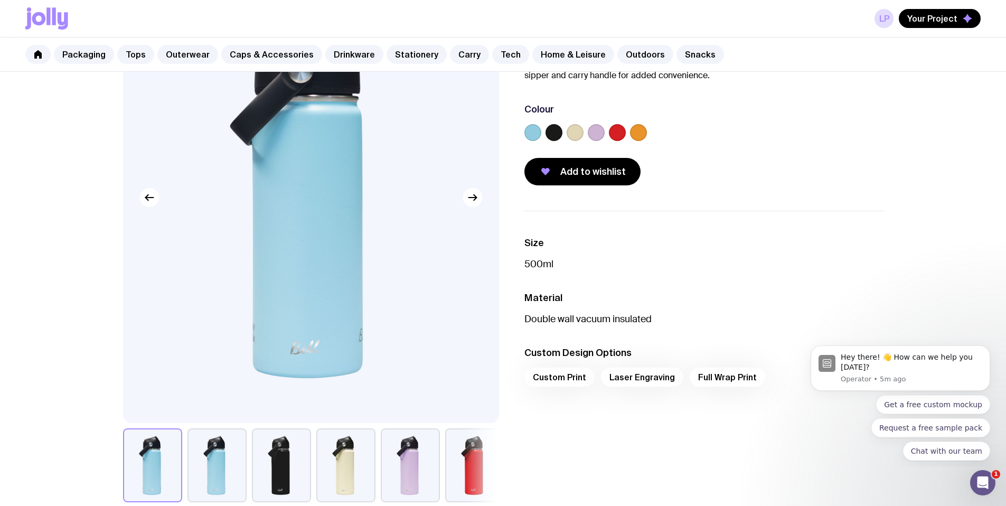
scroll to position [166, 0]
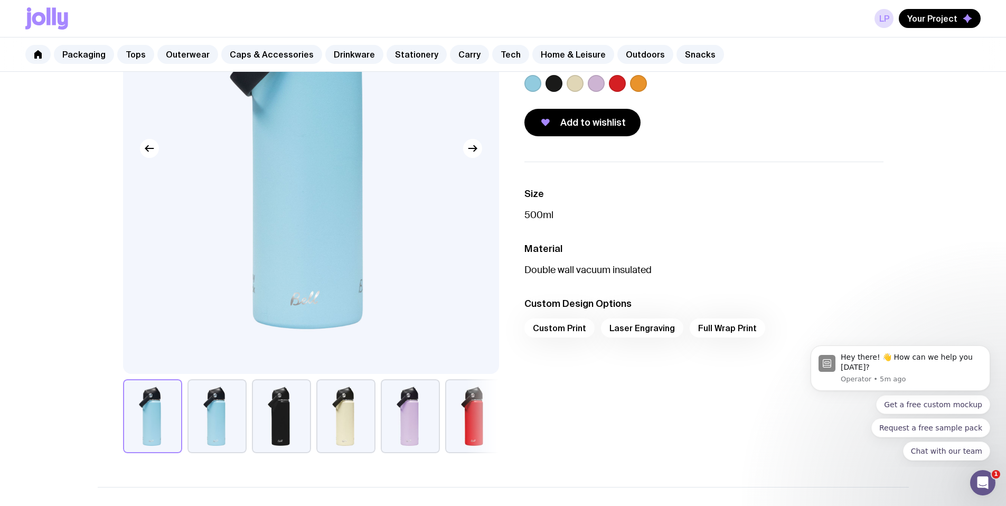
scroll to position [633, 0]
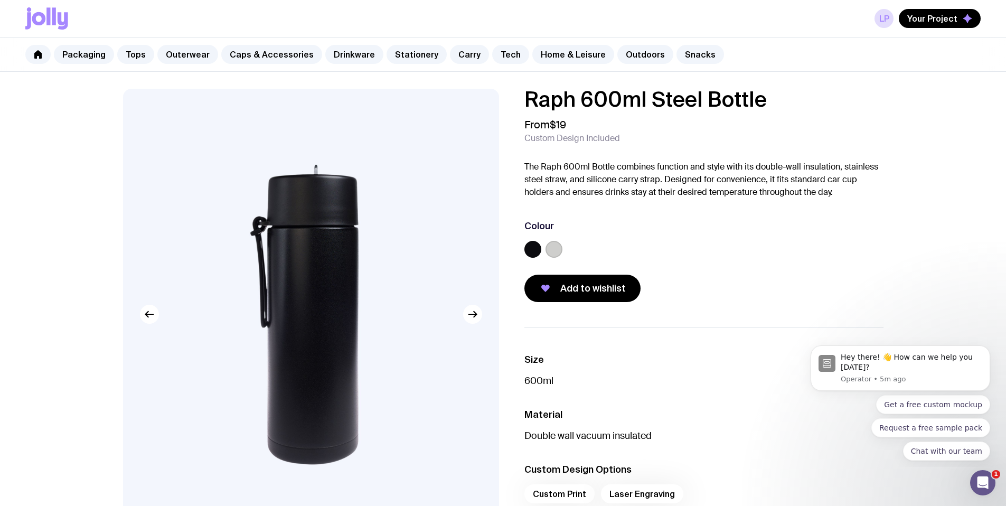
scroll to position [633, 0]
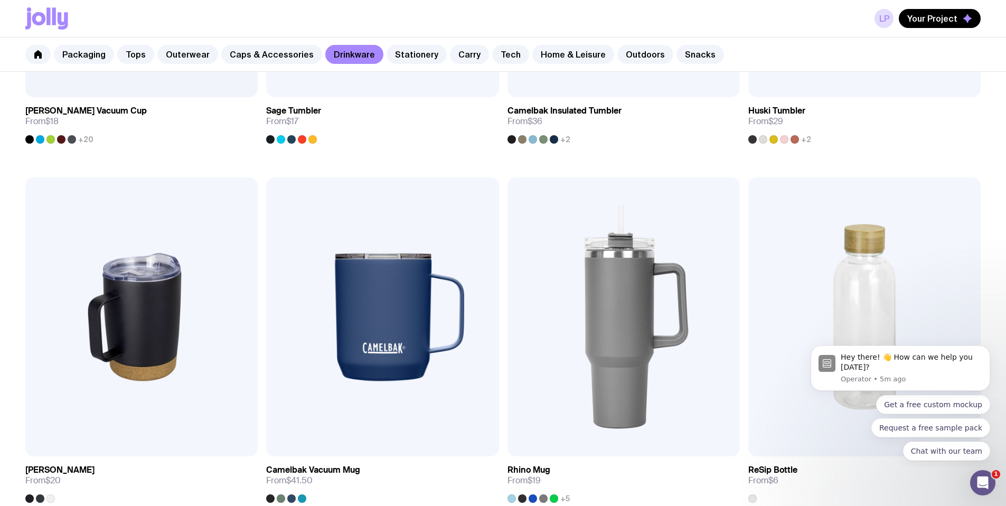
scroll to position [823, 0]
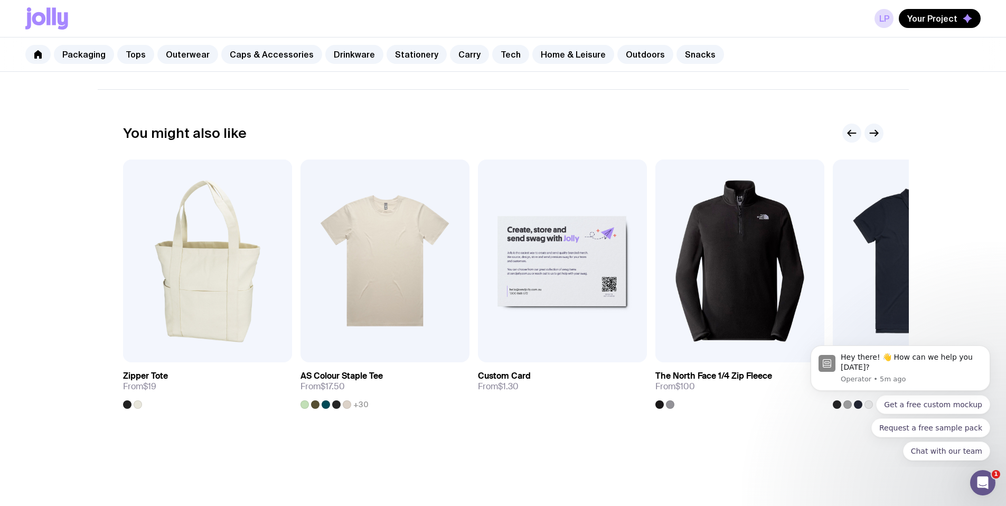
scroll to position [612, 0]
